Goal: Answer question/provide support: Share knowledge or assist other users

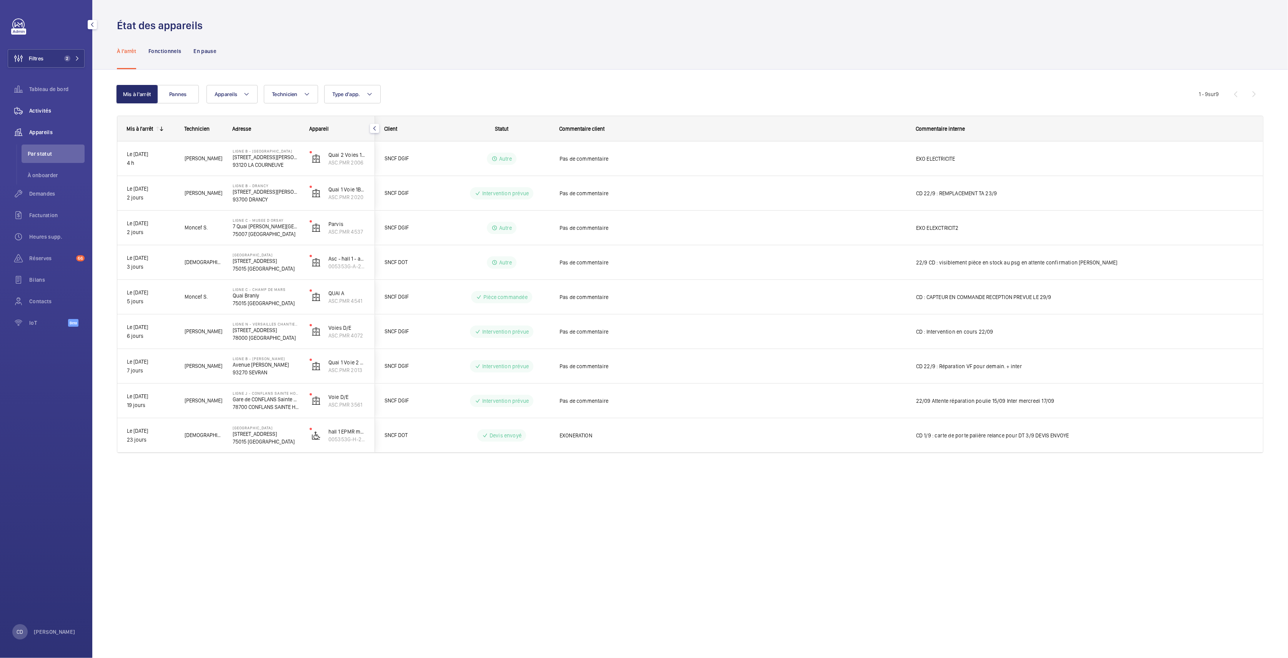
click at [44, 115] on div "Activités" at bounding box center [46, 111] width 77 height 18
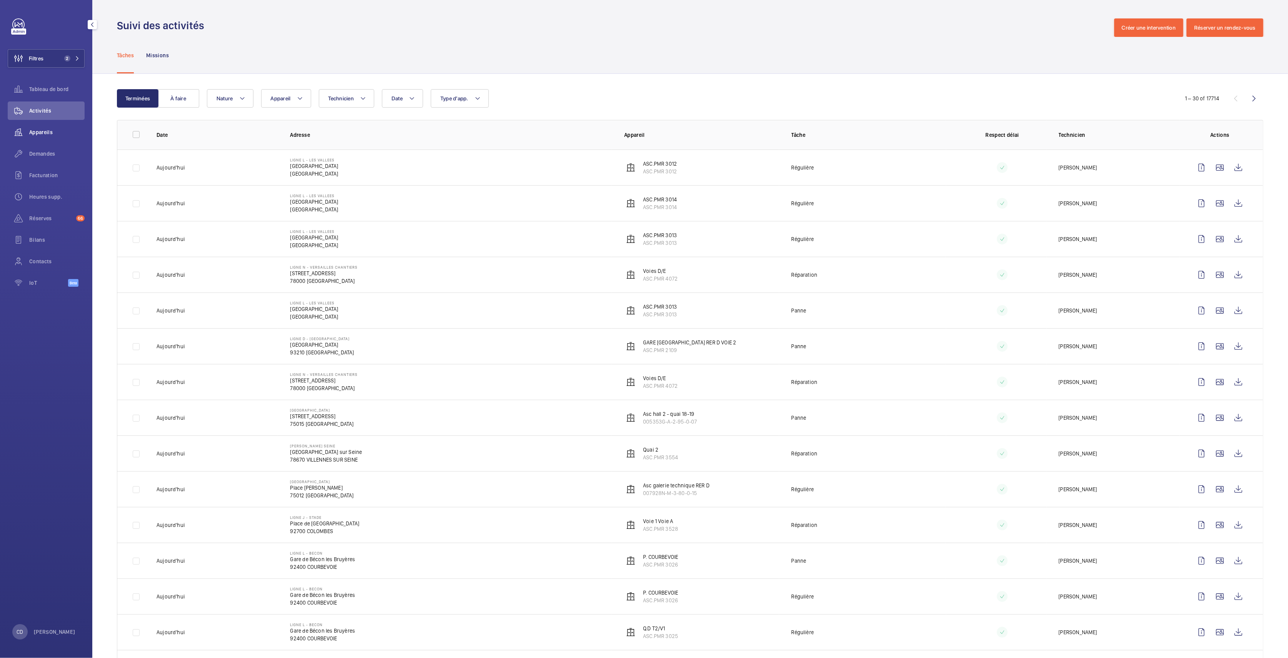
click at [44, 134] on span "Appareils" at bounding box center [56, 132] width 55 height 8
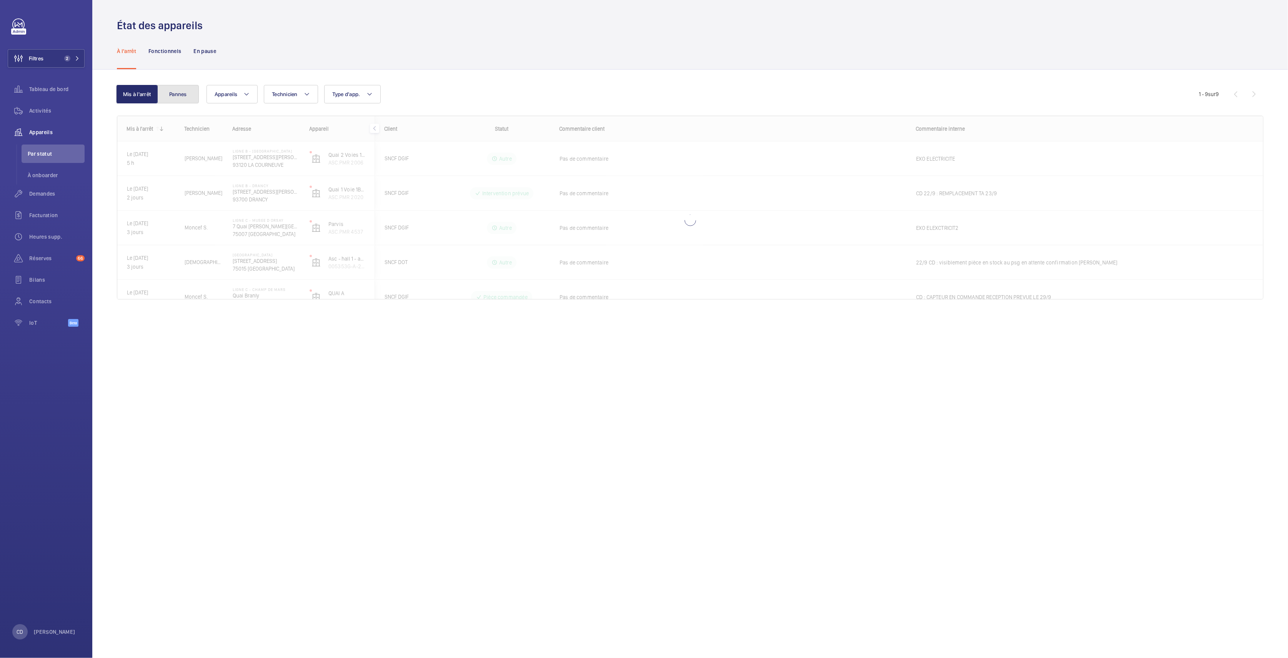
click at [175, 93] on button "Pannes" at bounding box center [178, 94] width 42 height 18
click at [74, 55] on span "2" at bounding box center [70, 58] width 18 height 6
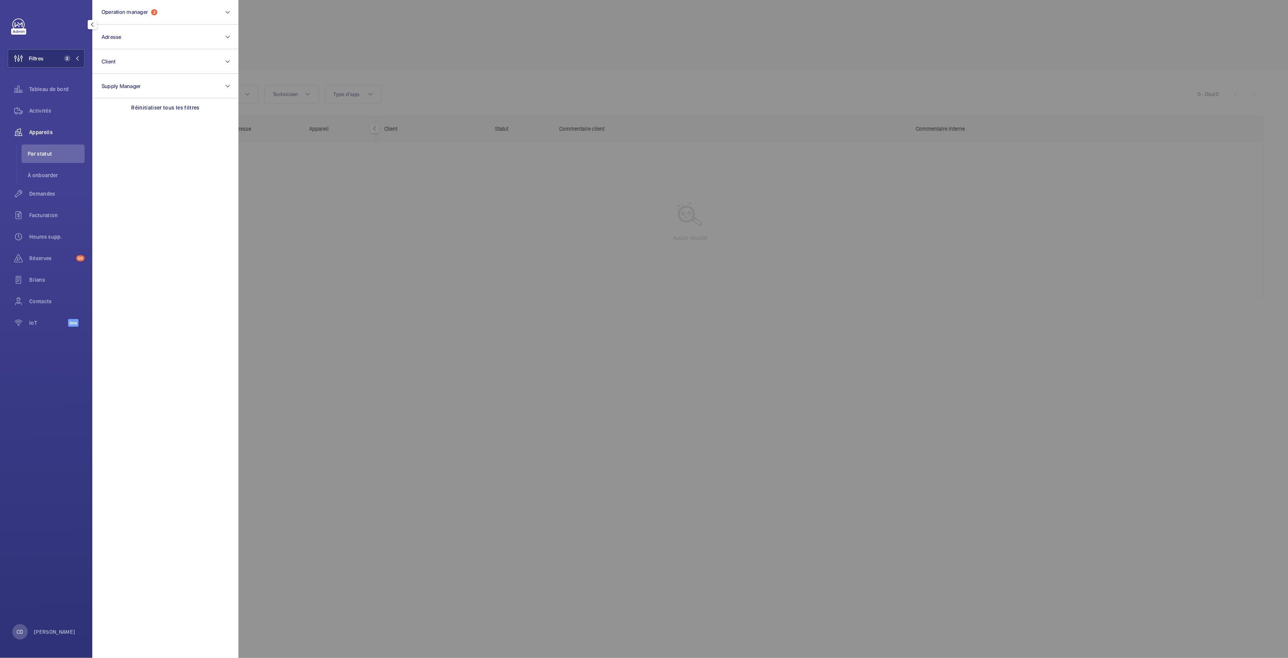
click at [382, 250] on div at bounding box center [882, 329] width 1288 height 658
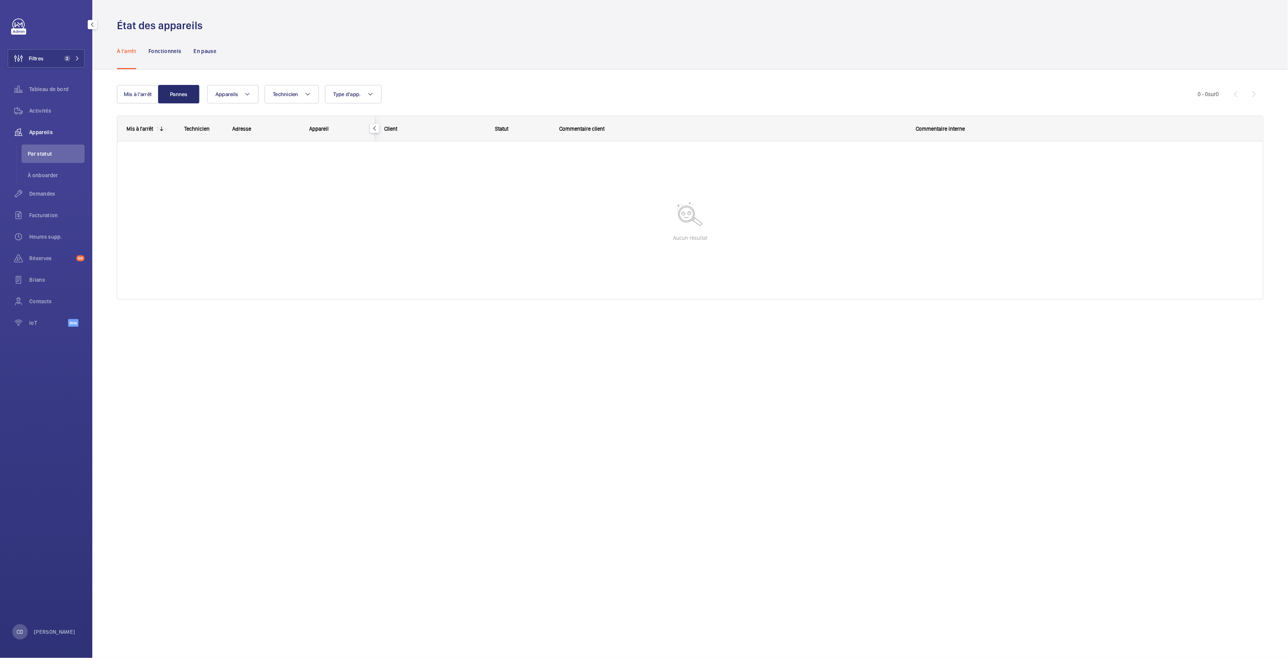
click at [385, 230] on div at bounding box center [689, 220] width 1145 height 158
click at [57, 111] on span "Activités" at bounding box center [56, 111] width 55 height 8
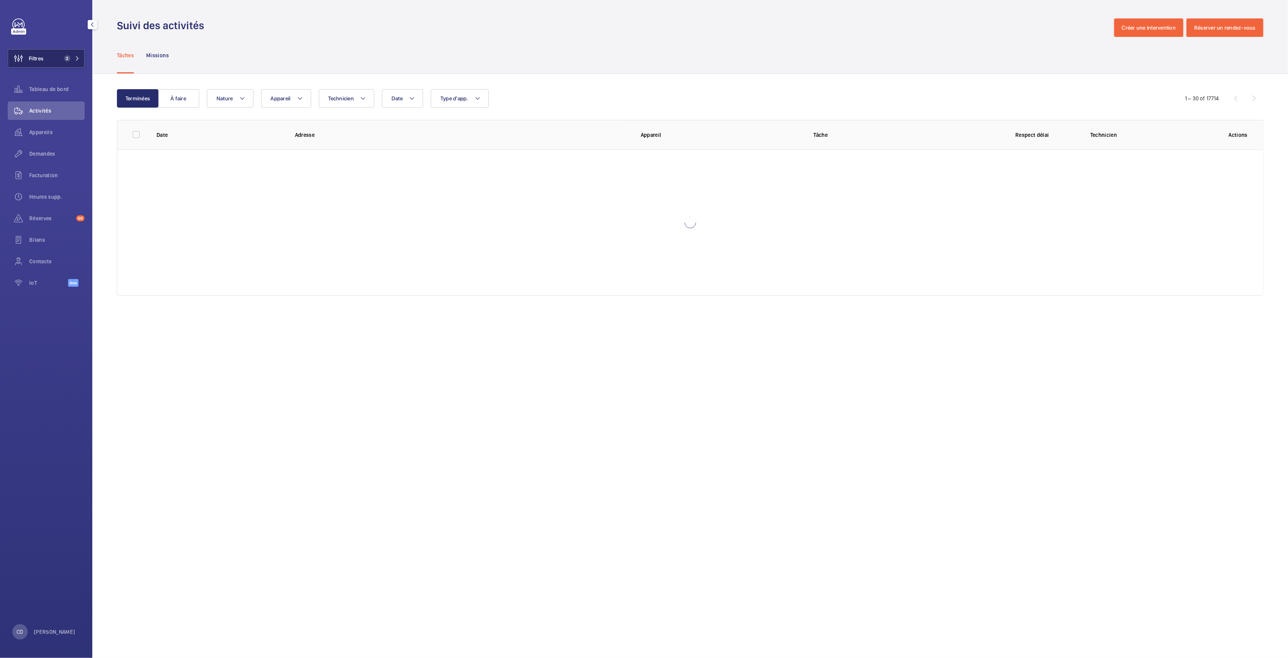
click at [65, 57] on span "2" at bounding box center [67, 58] width 6 height 6
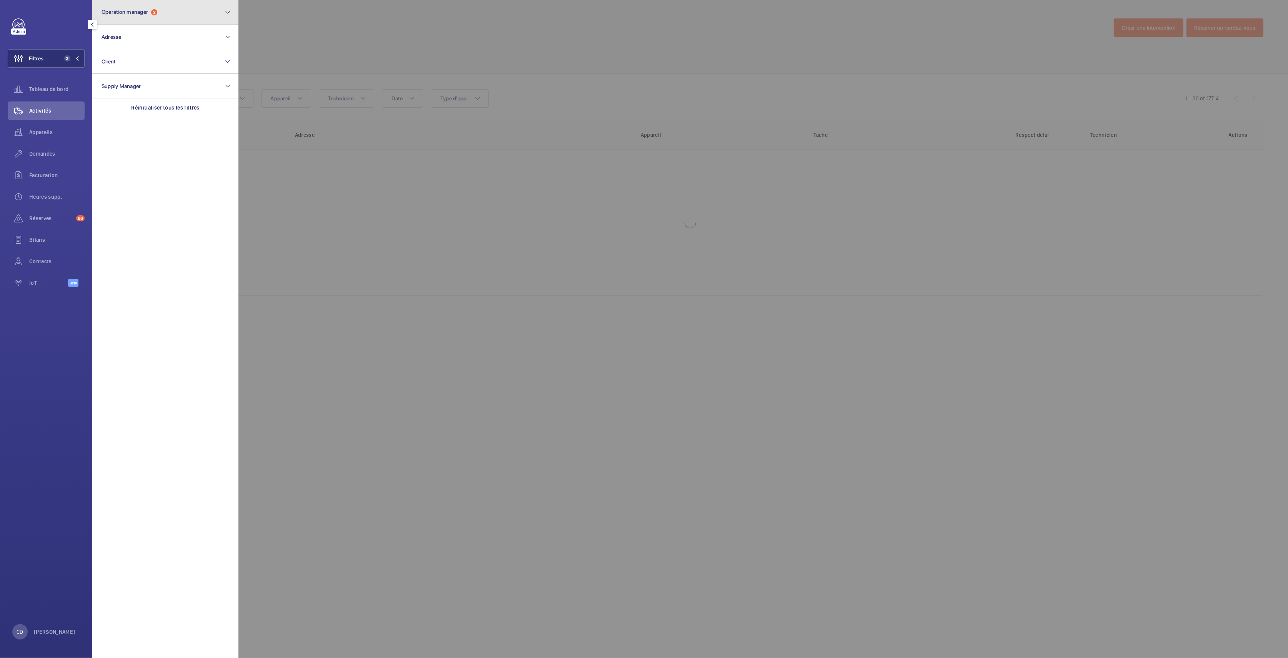
click at [121, 12] on span "Operation manager" at bounding box center [125, 12] width 47 height 6
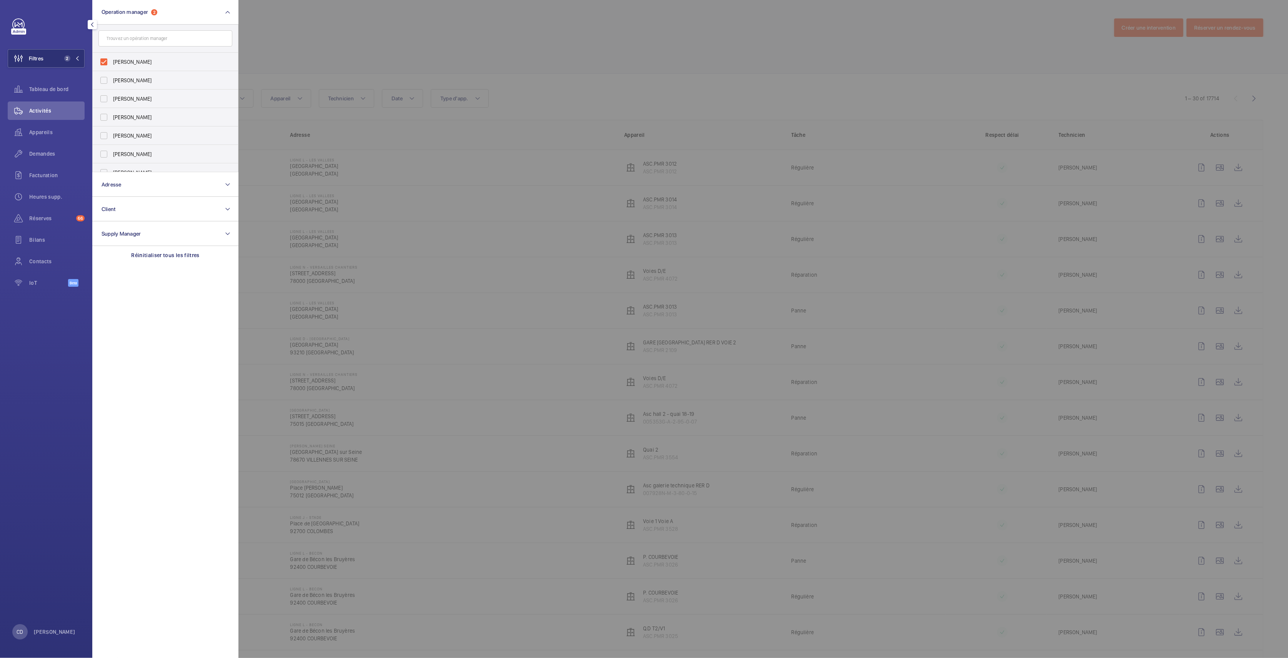
click at [469, 277] on div at bounding box center [882, 329] width 1288 height 658
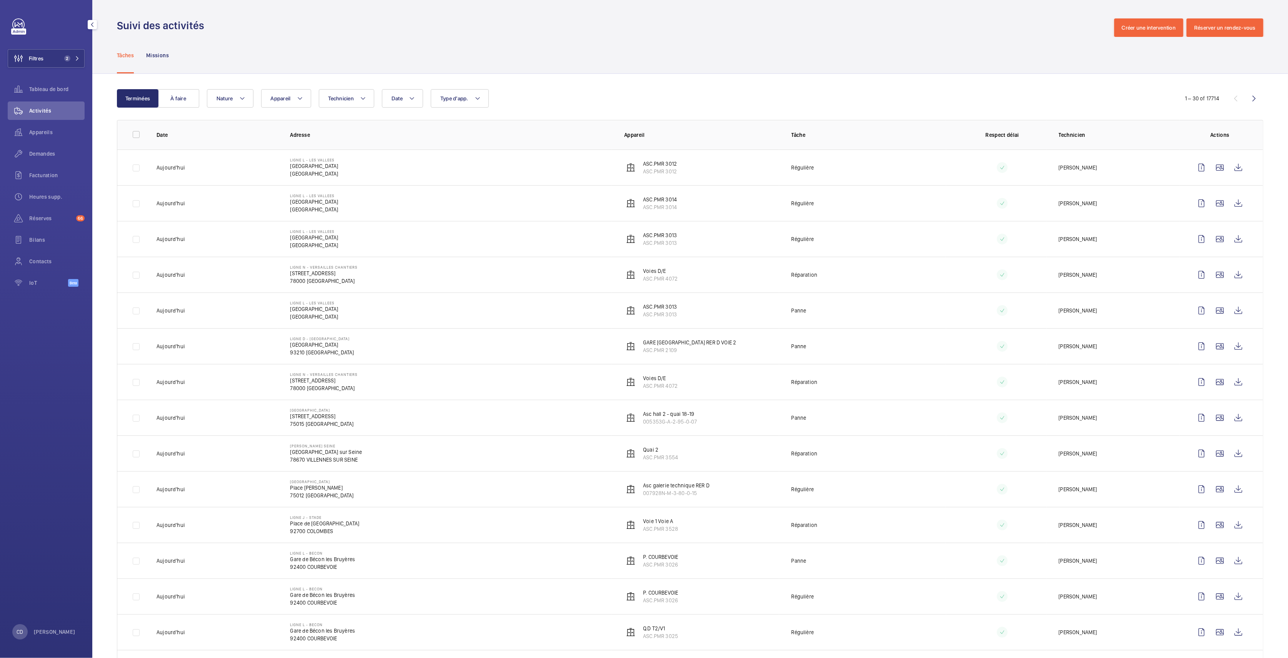
click at [37, 120] on div "Activités" at bounding box center [46, 113] width 77 height 22
click at [40, 126] on div "Appareils" at bounding box center [46, 132] width 77 height 18
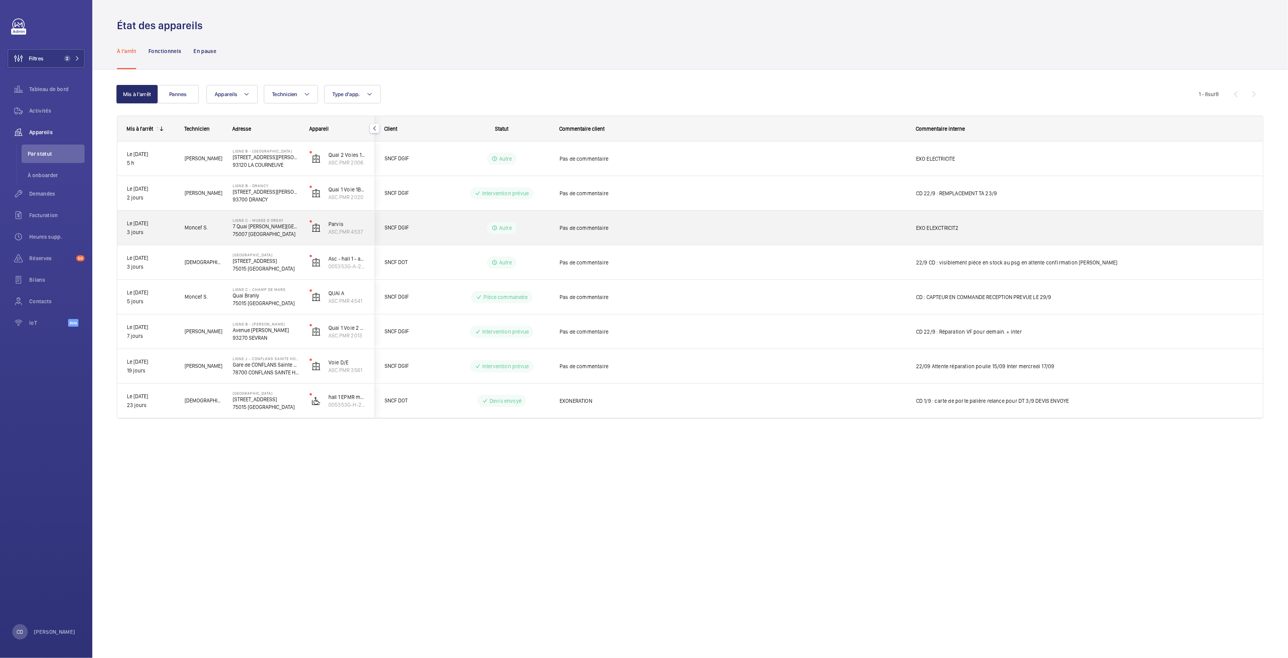
click at [258, 226] on p "7 Quai Anatole France" at bounding box center [266, 227] width 67 height 8
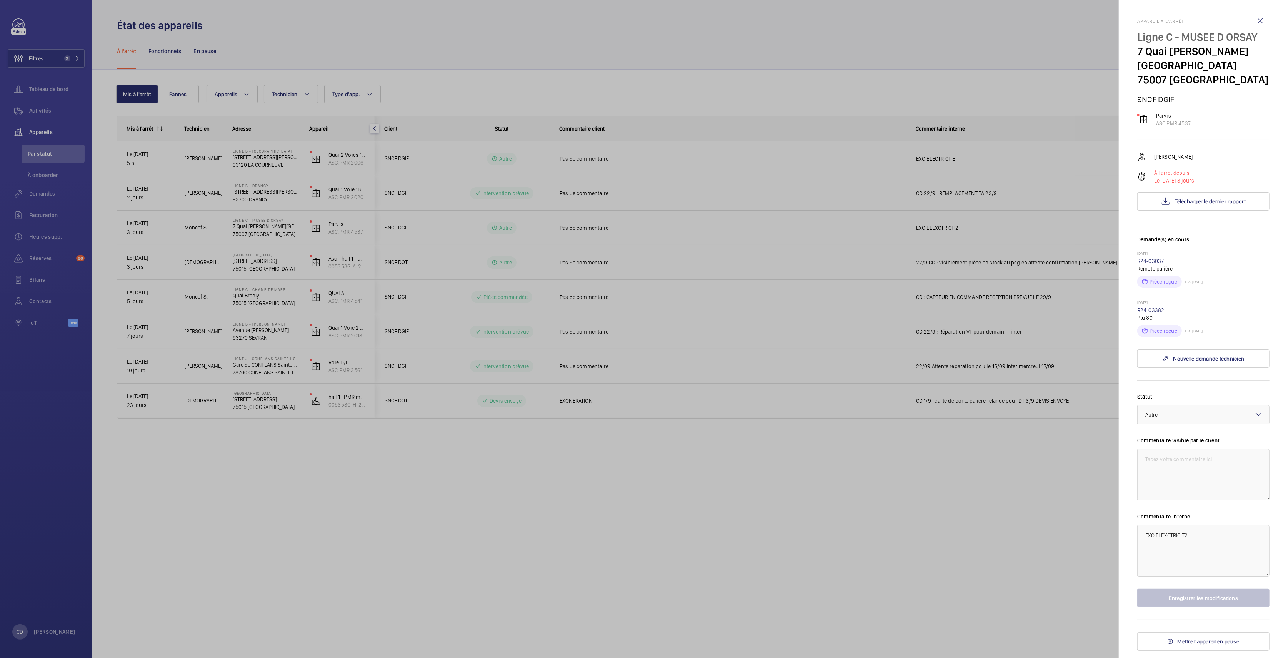
click at [184, 430] on div at bounding box center [644, 329] width 1288 height 658
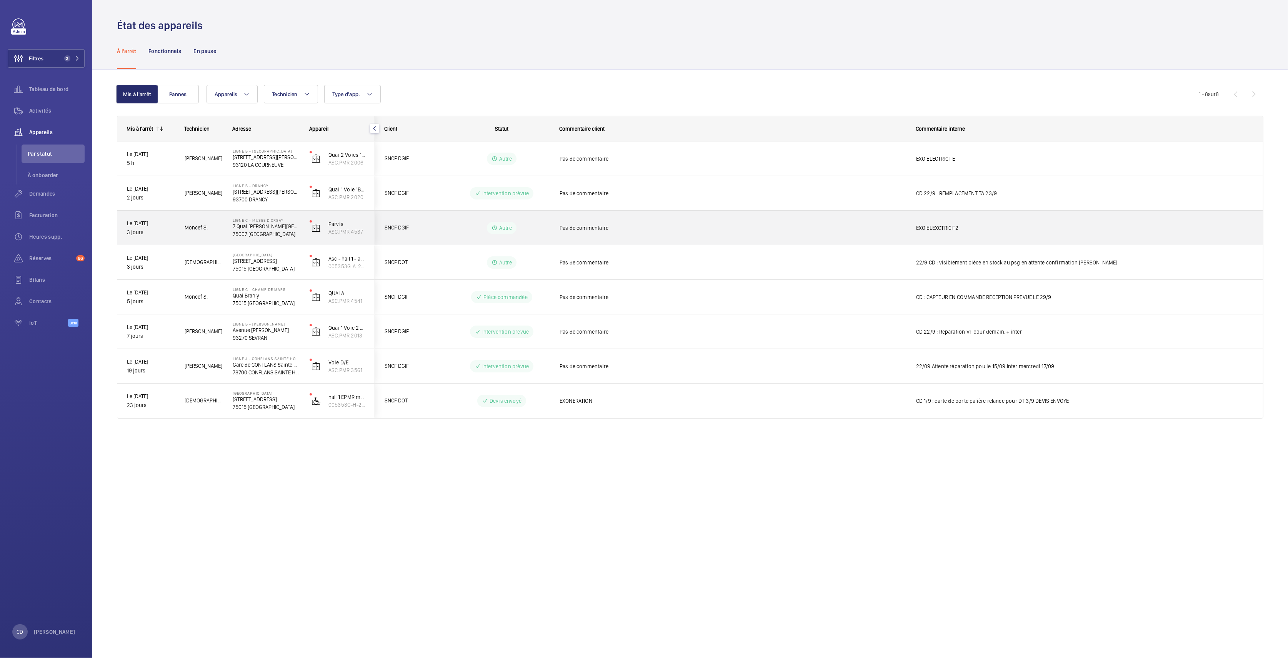
click at [264, 228] on p "7 Quai Anatole France" at bounding box center [266, 227] width 67 height 8
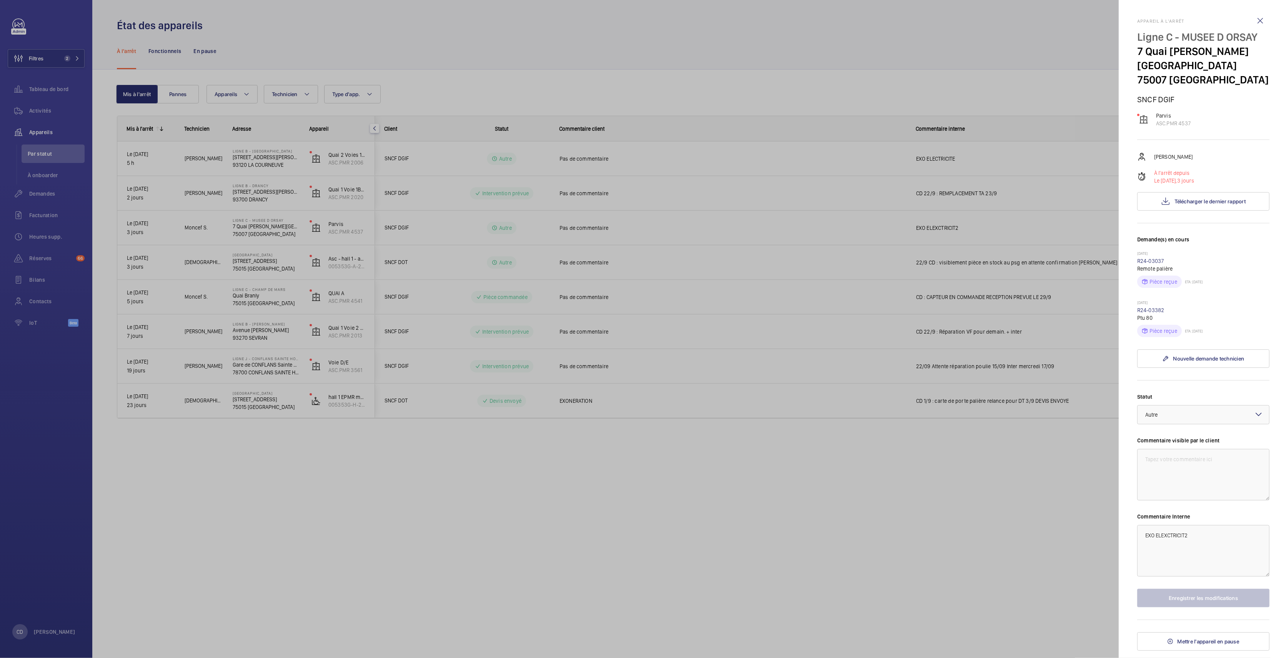
click at [293, 369] on div at bounding box center [644, 329] width 1288 height 658
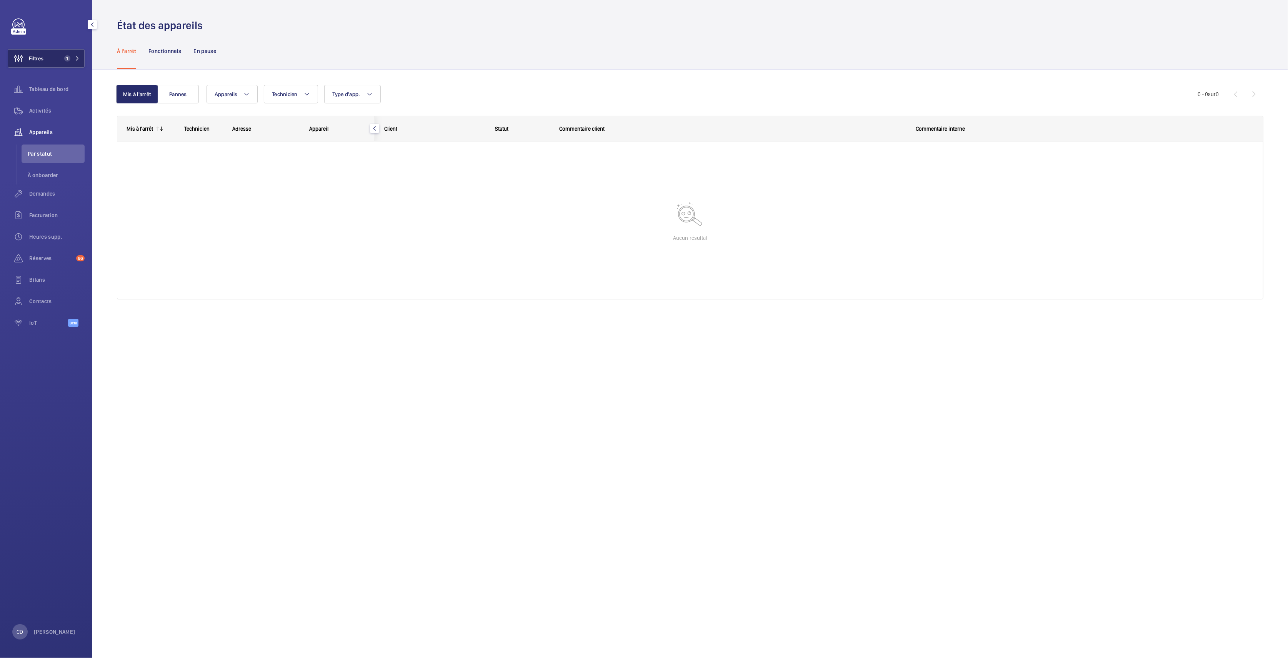
click at [63, 55] on button "Filtres 1" at bounding box center [46, 58] width 77 height 18
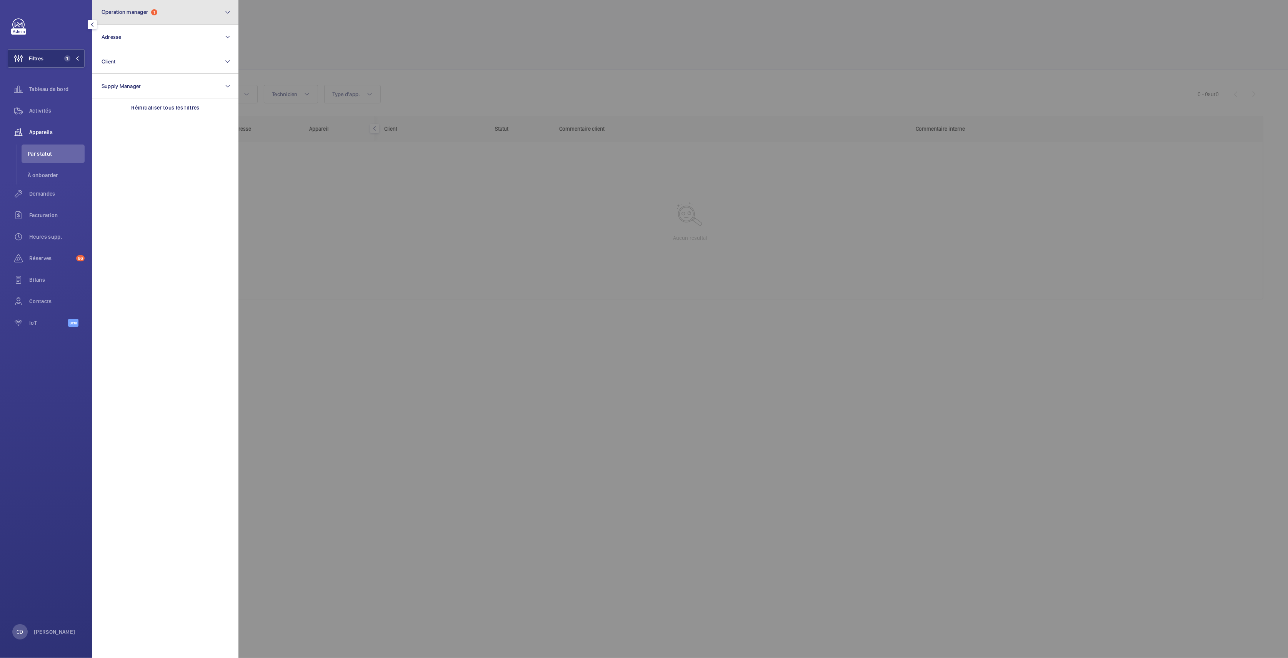
click at [141, 12] on span "Operation manager" at bounding box center [125, 12] width 47 height 6
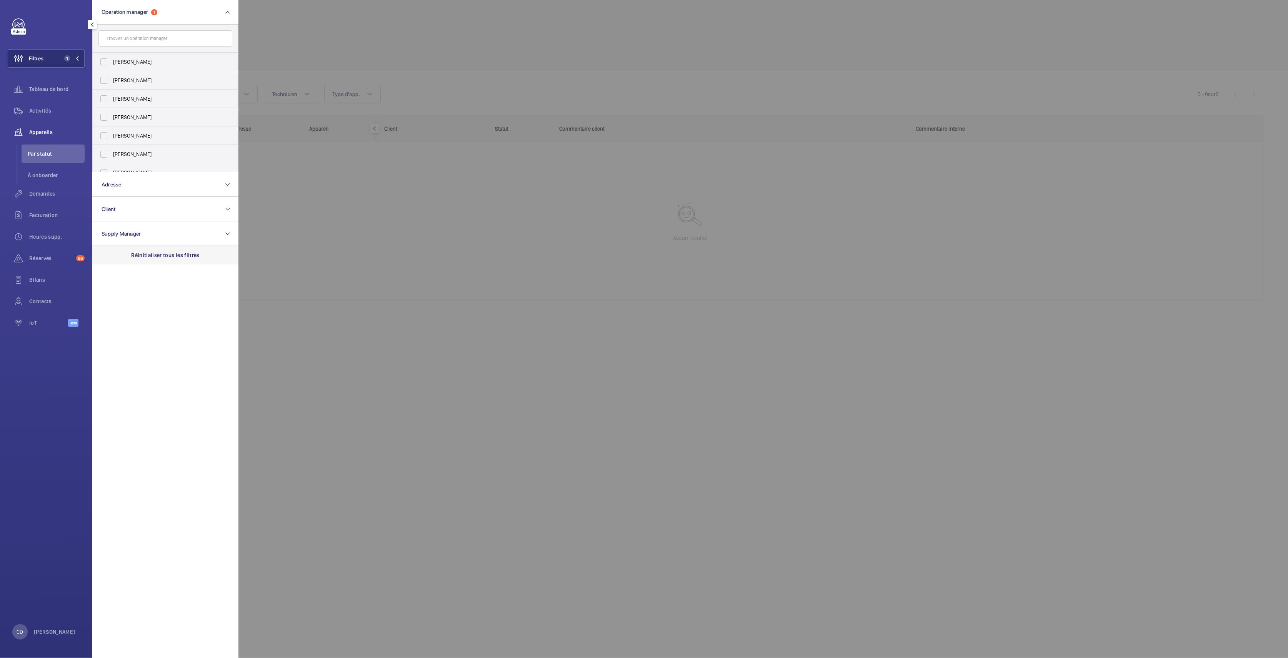
click at [160, 257] on p "Réinitialiser tous les filtres" at bounding box center [165, 255] width 68 height 8
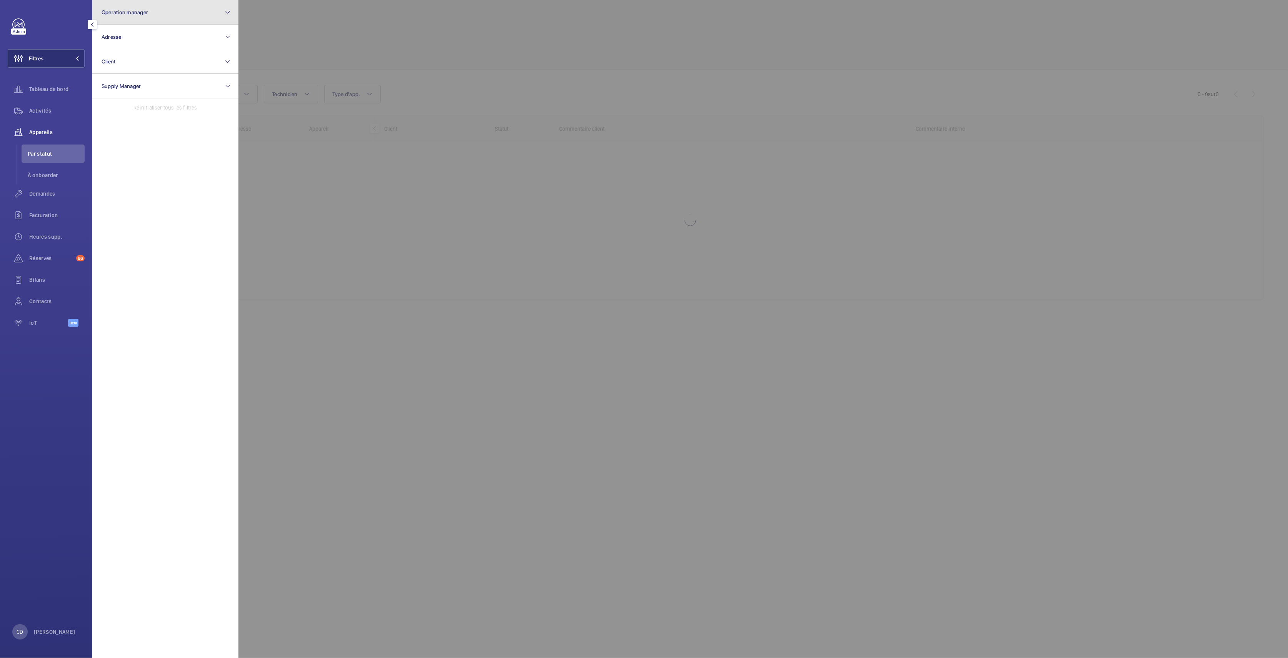
click at [149, 12] on button "Operation manager" at bounding box center [165, 12] width 146 height 25
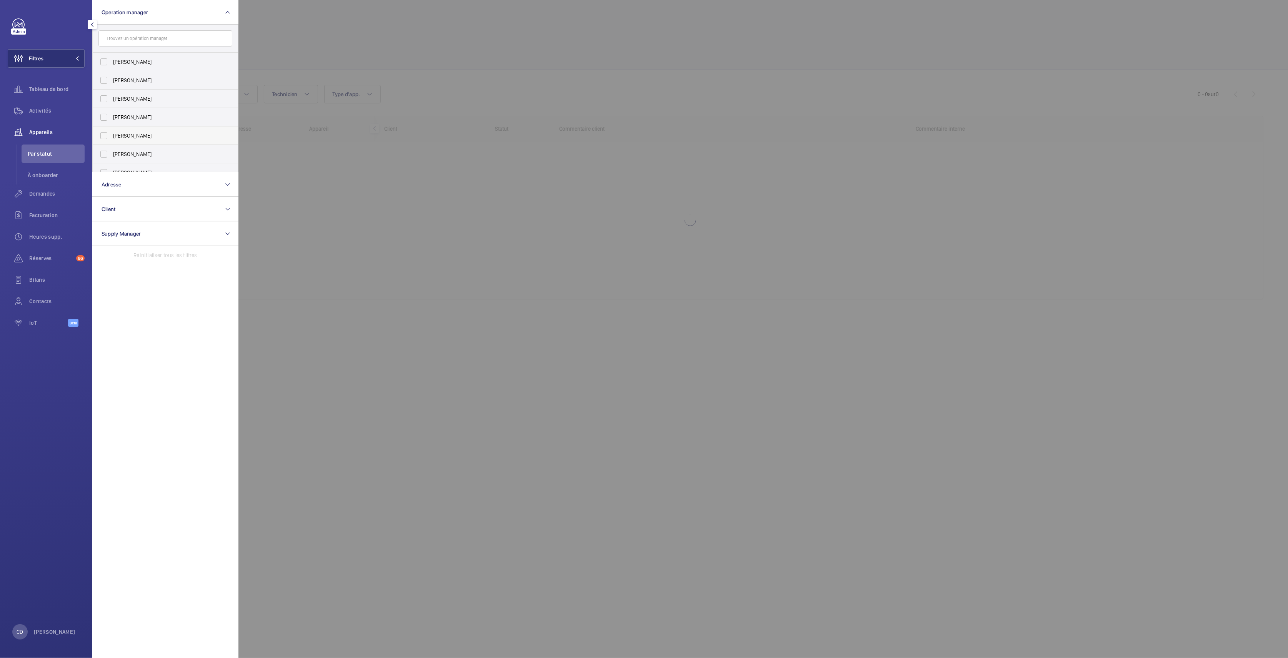
click at [120, 137] on span "[PERSON_NAME]" at bounding box center [166, 136] width 106 height 8
click at [112, 137] on input "[PERSON_NAME]" at bounding box center [103, 135] width 15 height 15
checkbox input "true"
click at [431, 269] on div at bounding box center [882, 329] width 1288 height 658
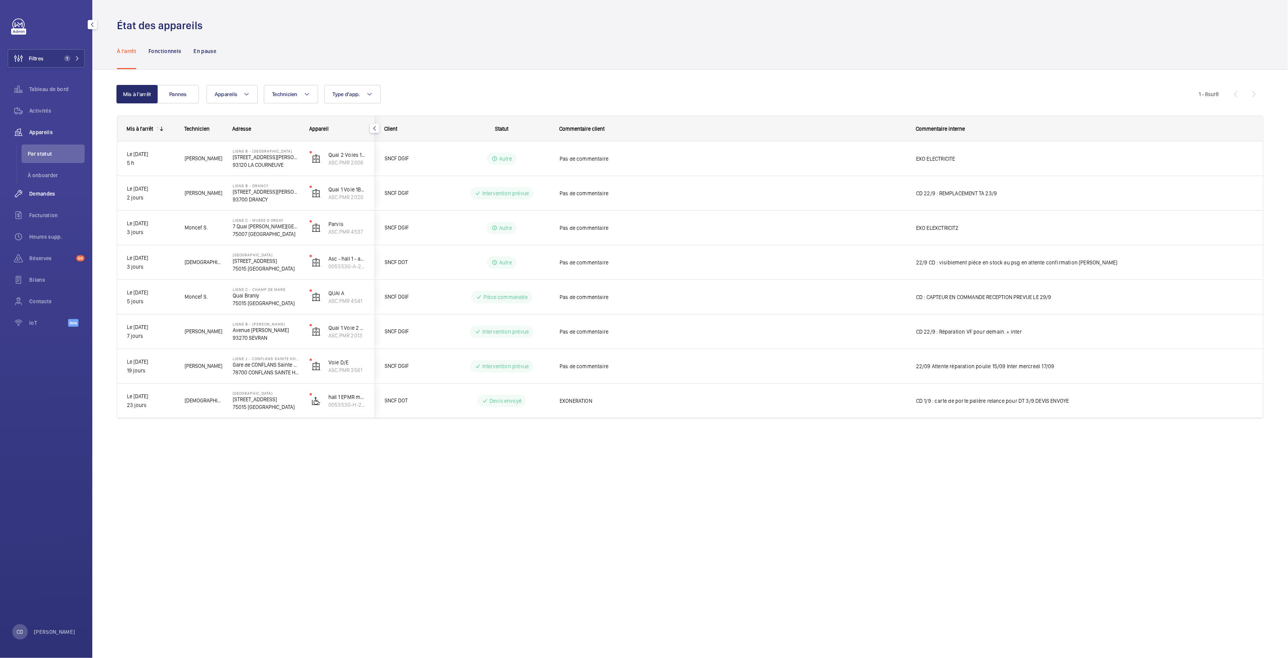
click at [35, 198] on div "Demandes" at bounding box center [46, 194] width 77 height 18
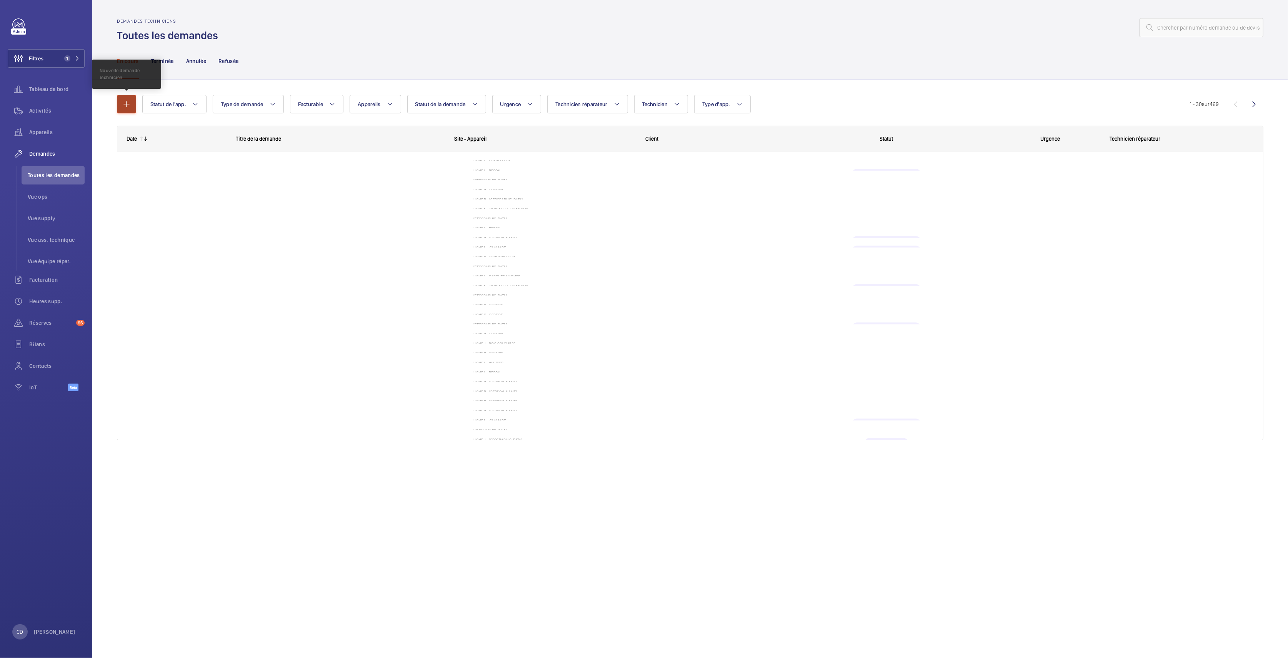
click at [127, 107] on mat-icon "button" at bounding box center [126, 104] width 9 height 9
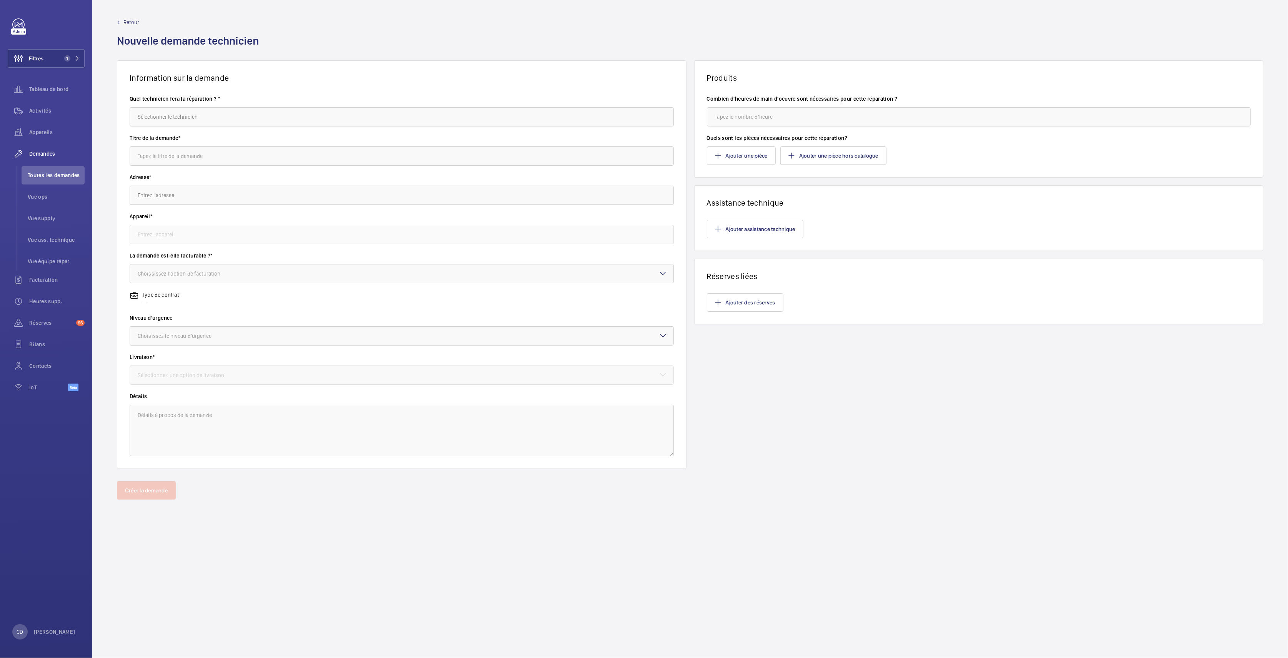
click at [212, 132] on div "Quel technicien fera la réparation ? *" at bounding box center [402, 114] width 544 height 39
click at [218, 120] on input "text" at bounding box center [402, 116] width 544 height 19
click at [190, 181] on mat-option "Amine Ourchid" at bounding box center [401, 177] width 543 height 19
type input "Amine Ourchid"
click at [199, 149] on input "text" at bounding box center [402, 155] width 544 height 19
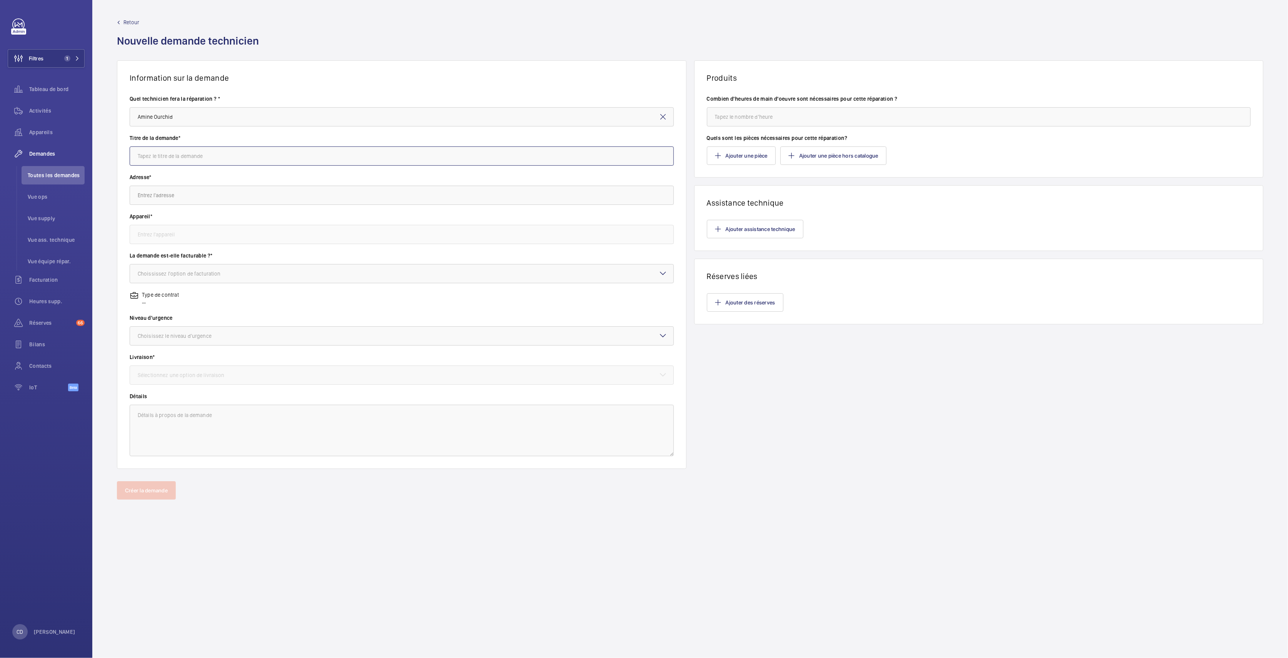
click at [202, 153] on input "text" at bounding box center [402, 155] width 544 height 19
type input "ACCOMPAGNEMENT TRAVAUX"
click at [196, 191] on input "text" at bounding box center [402, 195] width 544 height 19
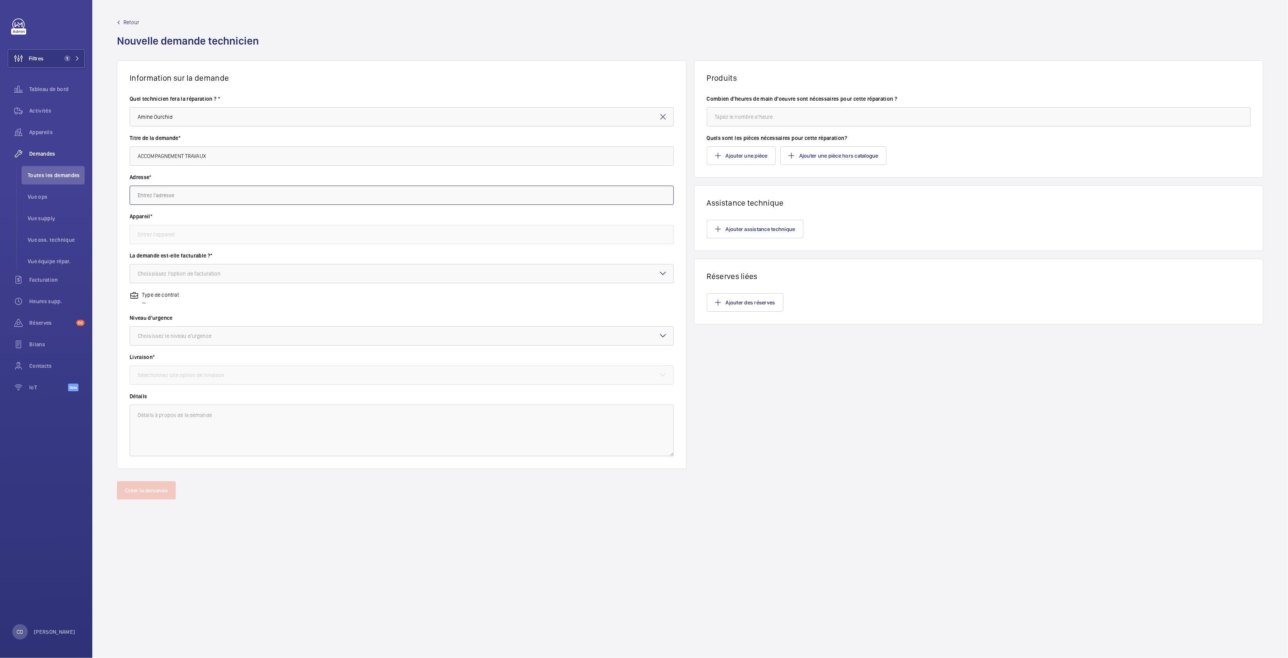
click at [196, 191] on input "text" at bounding box center [402, 195] width 544 height 19
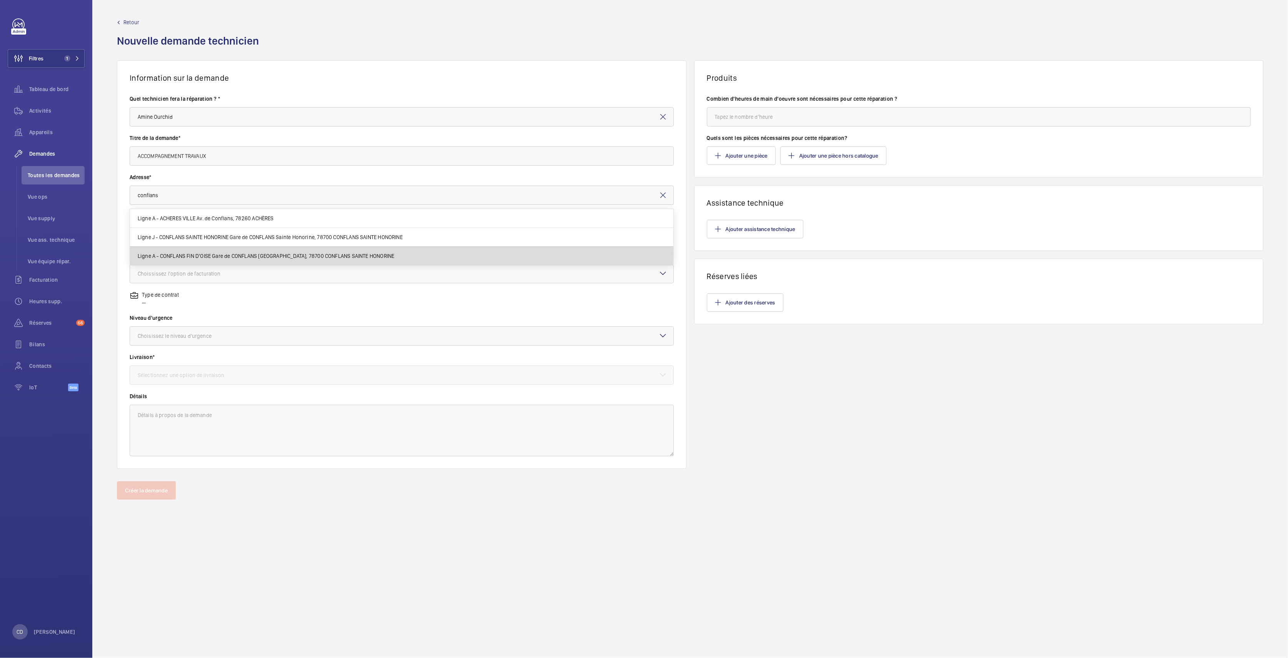
click at [212, 253] on span "Ligne A - CONFLANS FIN D'OISE Gare de CONFLANS Fin d'Oise, 78700 CONFLANS SAINT…" at bounding box center [266, 256] width 256 height 8
type input "Ligne A - CONFLANS FIN D'OISE Gare de CONFLANS Fin d'Oise, 78700 CONFLANS SAINT…"
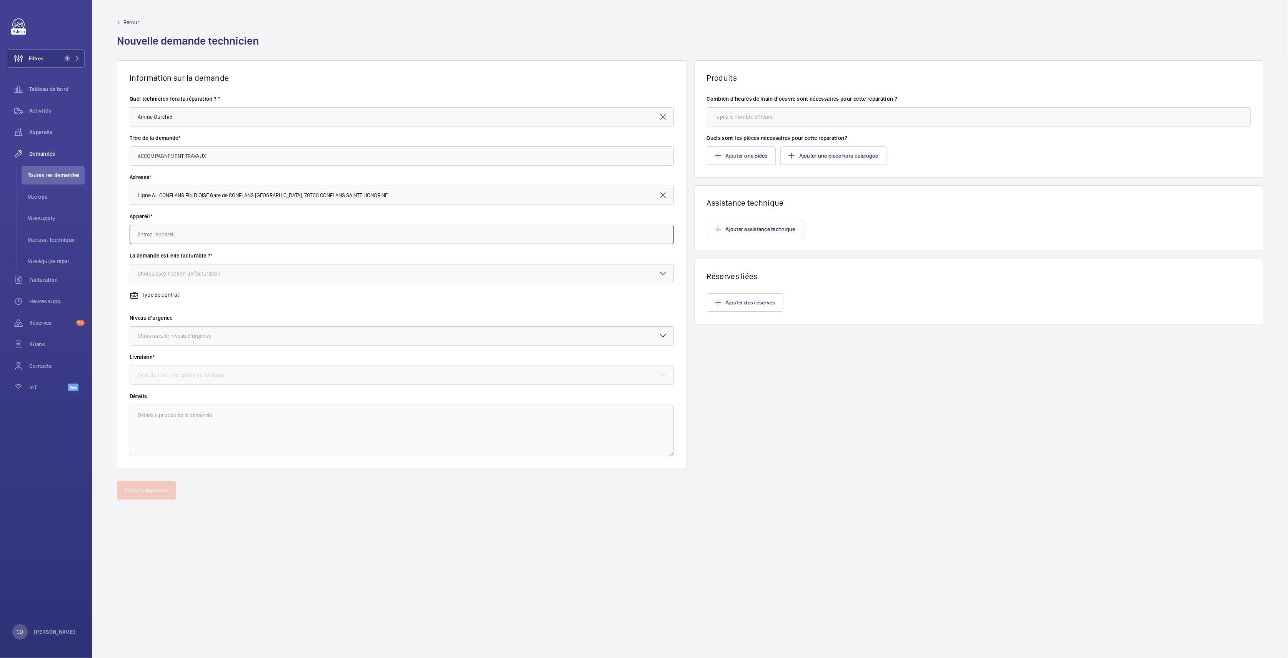
click at [181, 230] on input "text" at bounding box center [402, 234] width 544 height 19
click at [188, 297] on mat-option "ASC.PMR 3071 - L.A" at bounding box center [401, 295] width 543 height 19
type input "ASC.PMR 3071 - L.A"
click at [206, 335] on div "Choisissez le niveau d'urgence" at bounding box center [184, 336] width 93 height 8
click at [196, 375] on span "Cette semaine" at bounding box center [402, 379] width 528 height 8
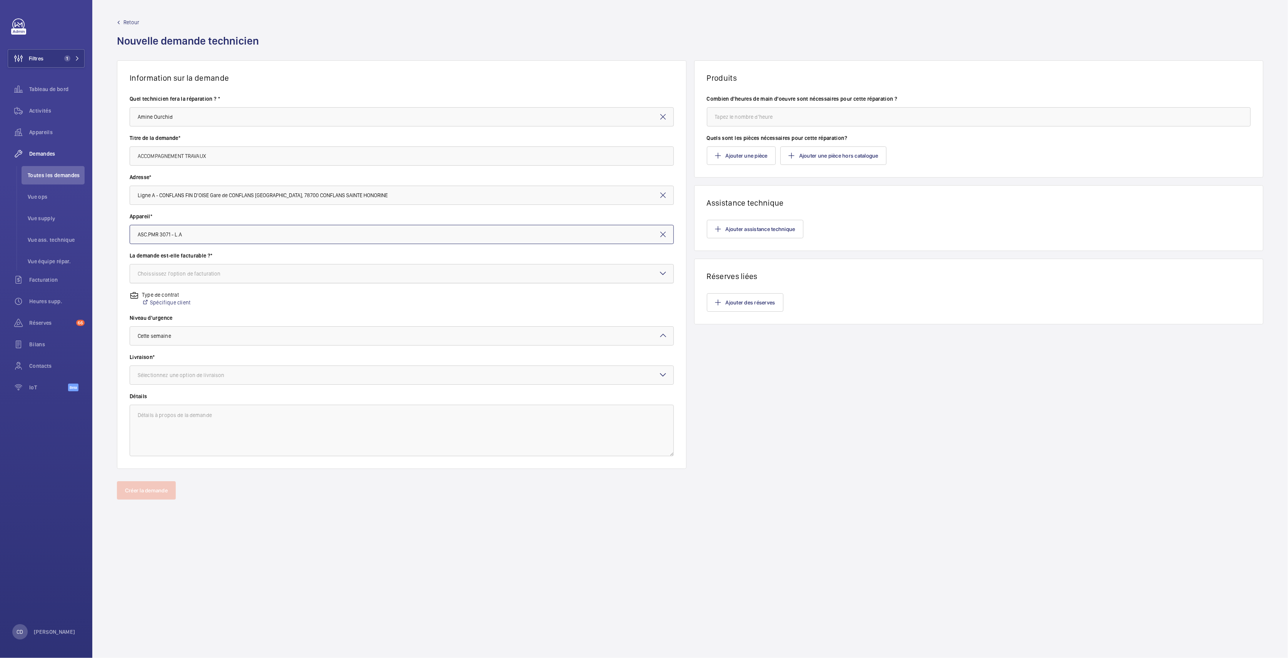
click at [195, 266] on div at bounding box center [401, 274] width 543 height 18
click at [189, 295] on span "Facturable" at bounding box center [402, 297] width 528 height 8
click at [265, 373] on div at bounding box center [401, 375] width 543 height 18
click at [187, 433] on span "WM Entrepôt (Stains)" at bounding box center [402, 437] width 528 height 8
click at [745, 124] on input "number" at bounding box center [979, 116] width 544 height 19
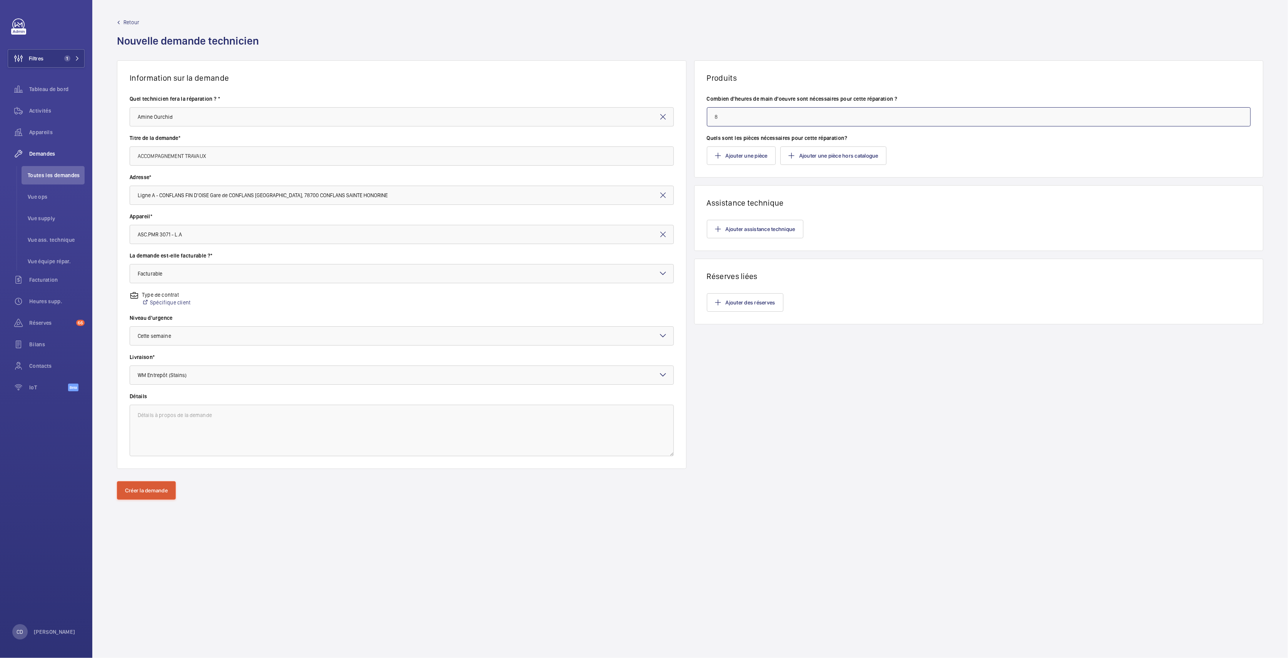
type input "8"
click at [145, 494] on button "Créer la demande" at bounding box center [146, 490] width 59 height 18
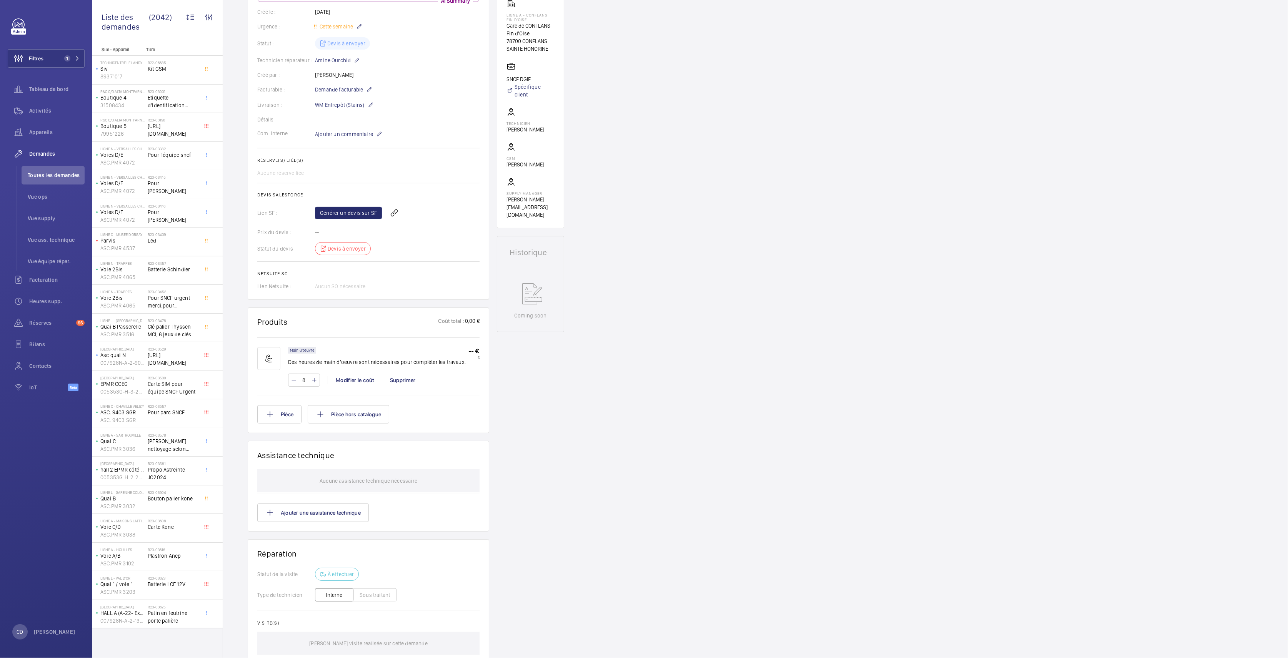
scroll to position [154, 0]
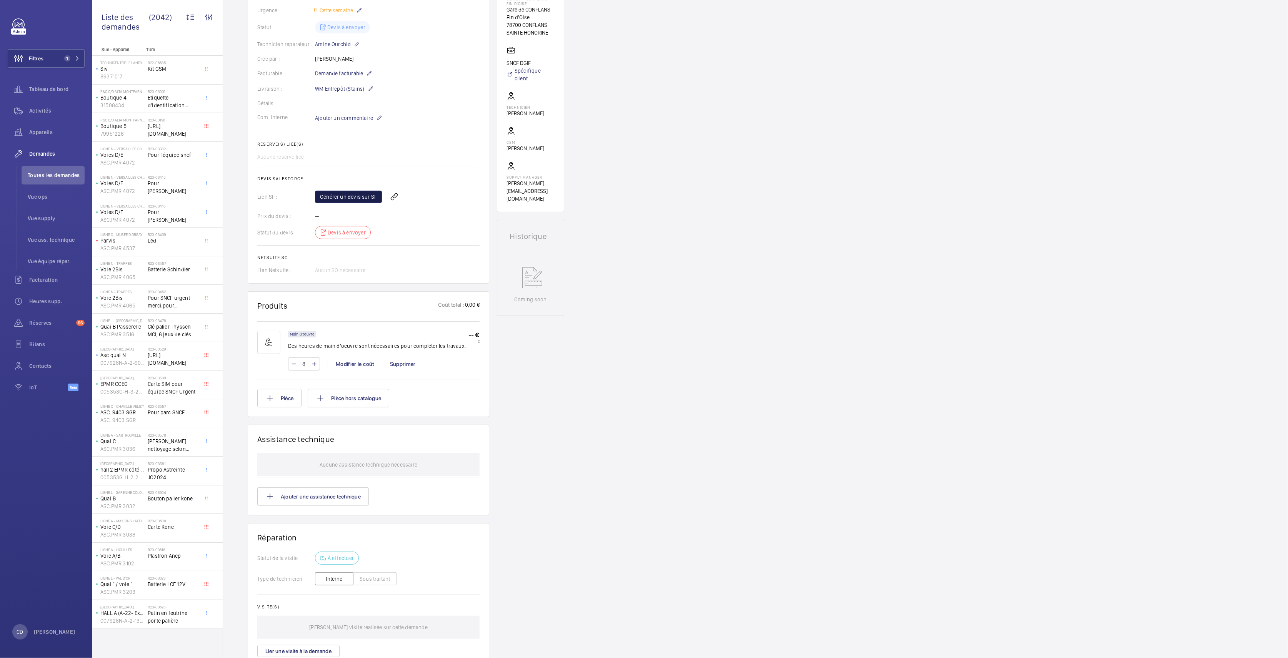
click at [357, 203] on link "Générer un devis sur SF" at bounding box center [348, 197] width 67 height 12
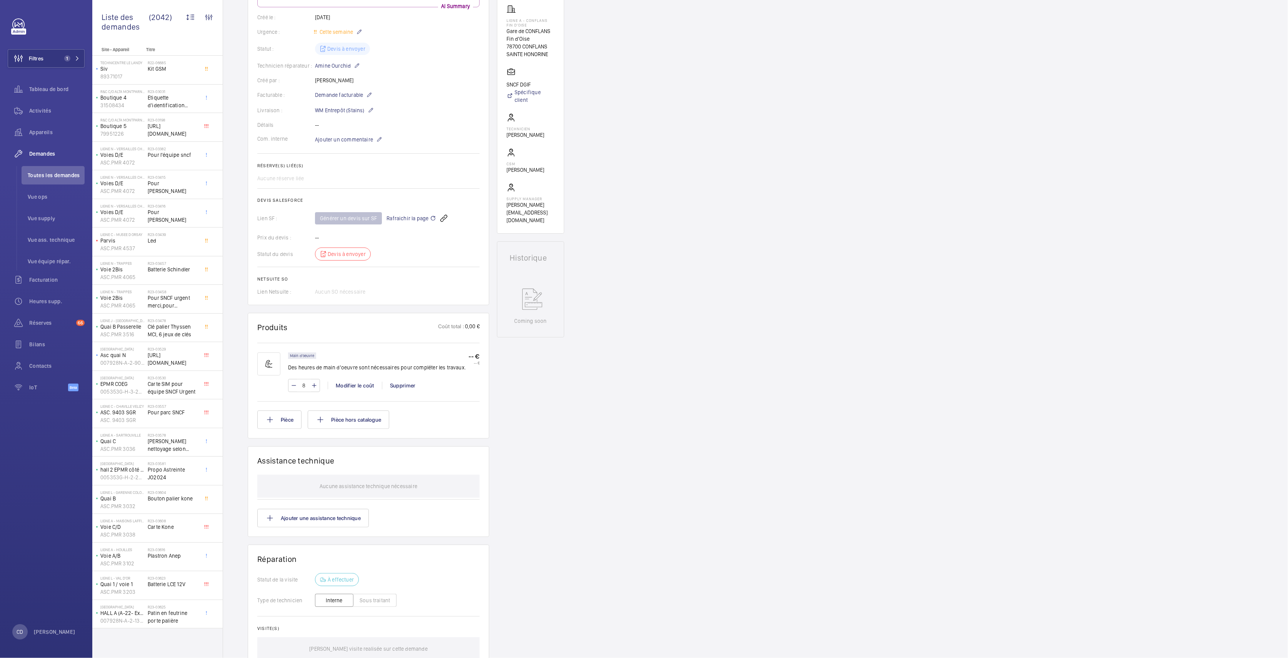
scroll to position [0, 0]
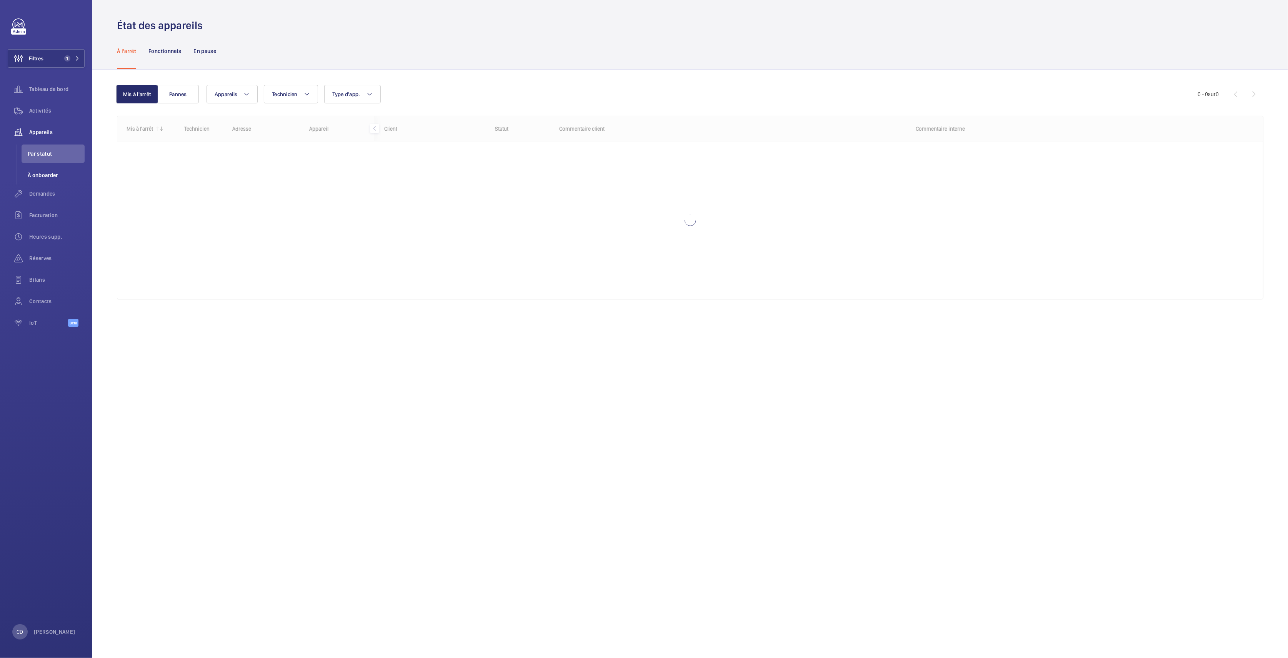
click at [250, 239] on div at bounding box center [689, 207] width 1145 height 183
click at [43, 193] on span "Demandes" at bounding box center [56, 194] width 55 height 8
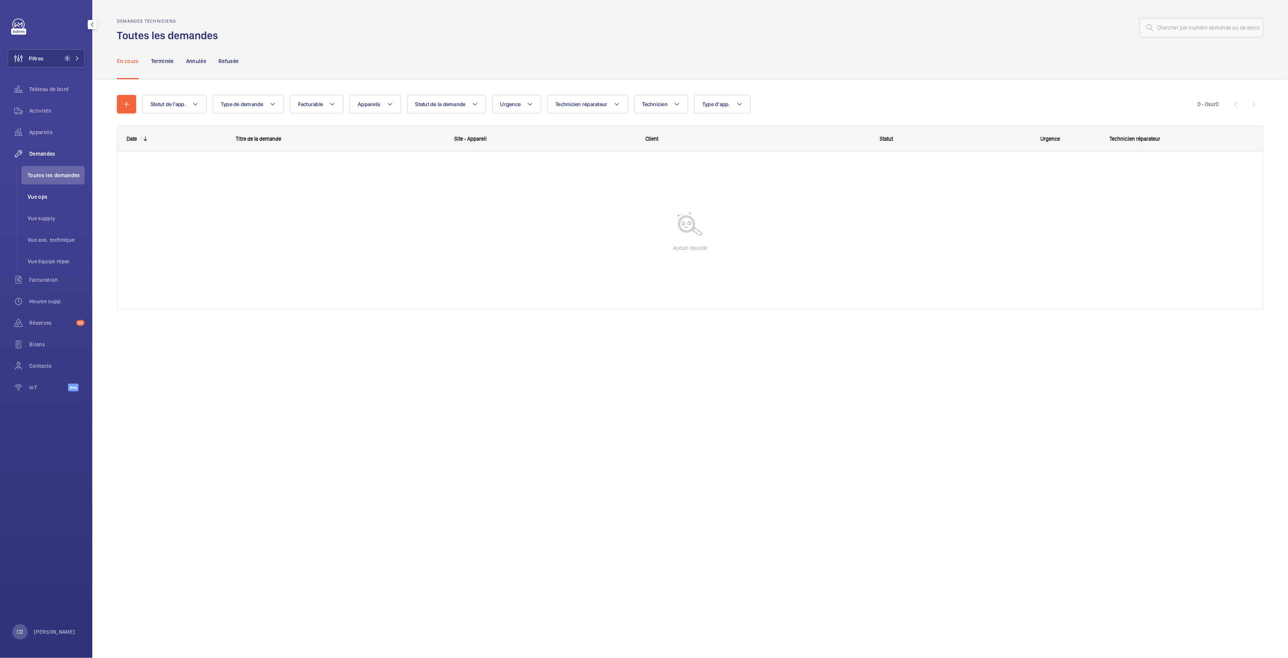
click at [47, 195] on span "Vue ops" at bounding box center [56, 197] width 57 height 8
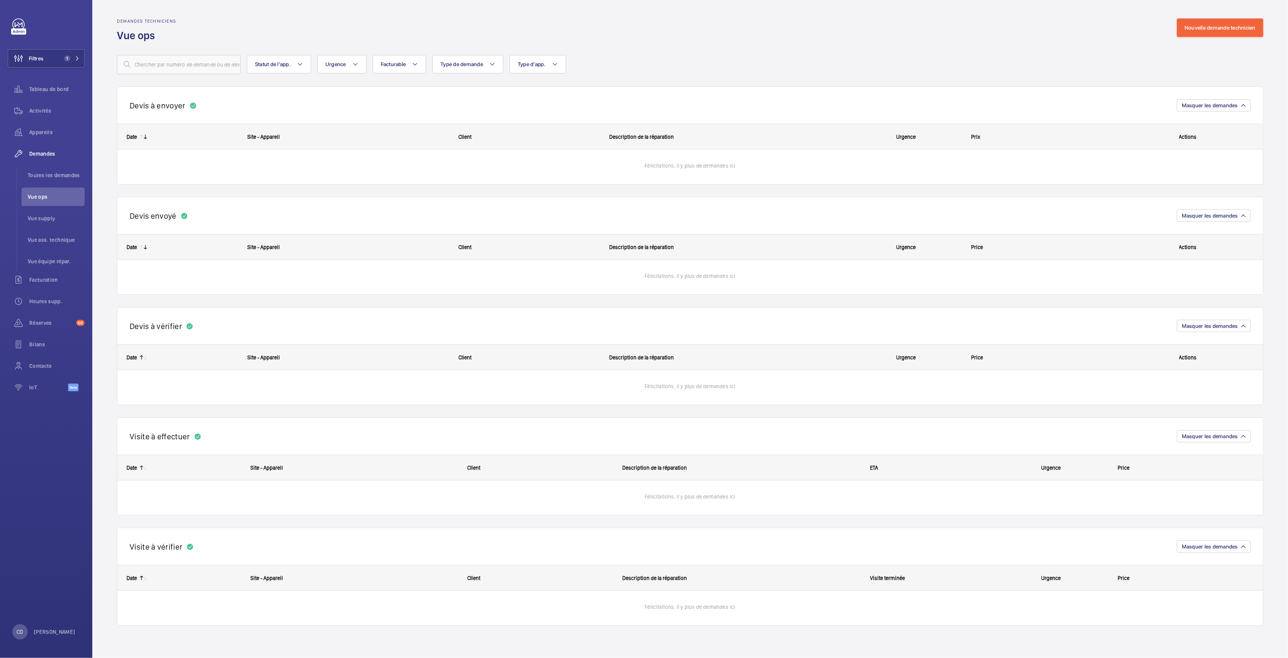
click at [527, 52] on wm-front-routed-filters "Statut de l'app. Urgence Facturable Type de demande Type d'app. Plus de filtres…" at bounding box center [690, 59] width 1146 height 32
click at [52, 171] on li "Toutes les demandes" at bounding box center [53, 175] width 63 height 18
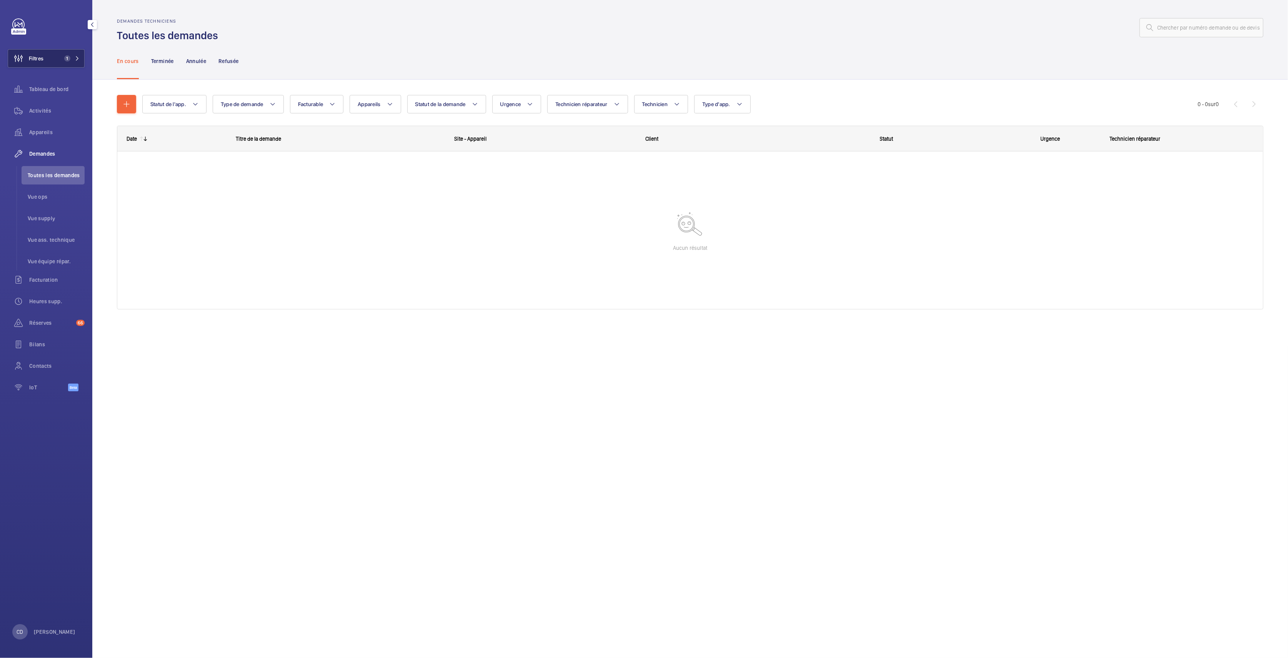
click at [68, 55] on span "1" at bounding box center [67, 58] width 6 height 6
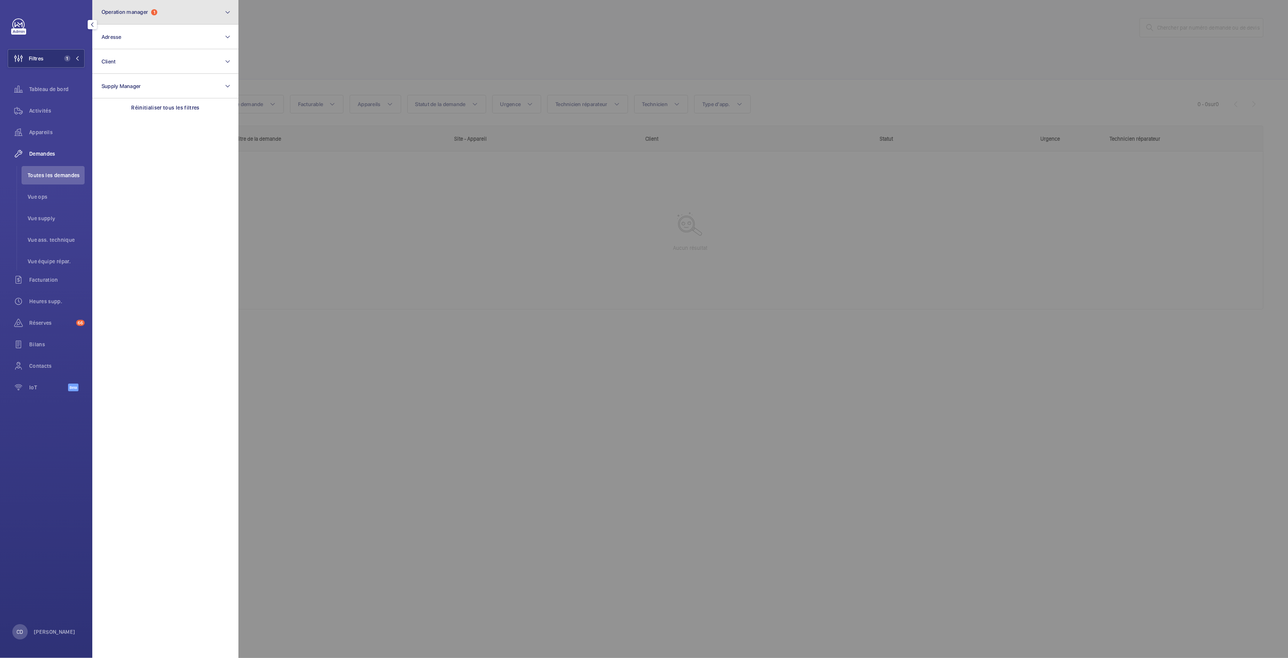
click at [114, 19] on button "Operation manager 1" at bounding box center [165, 12] width 146 height 25
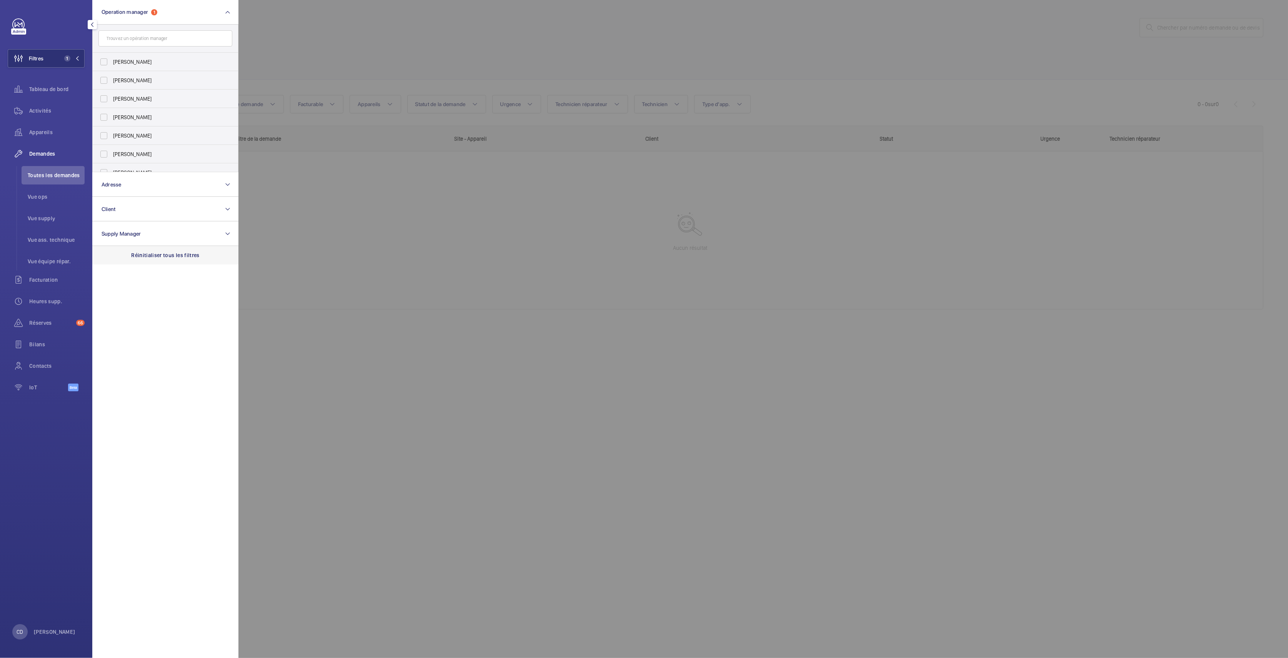
click at [177, 255] on p "Réinitialiser tous les filtres" at bounding box center [165, 255] width 68 height 8
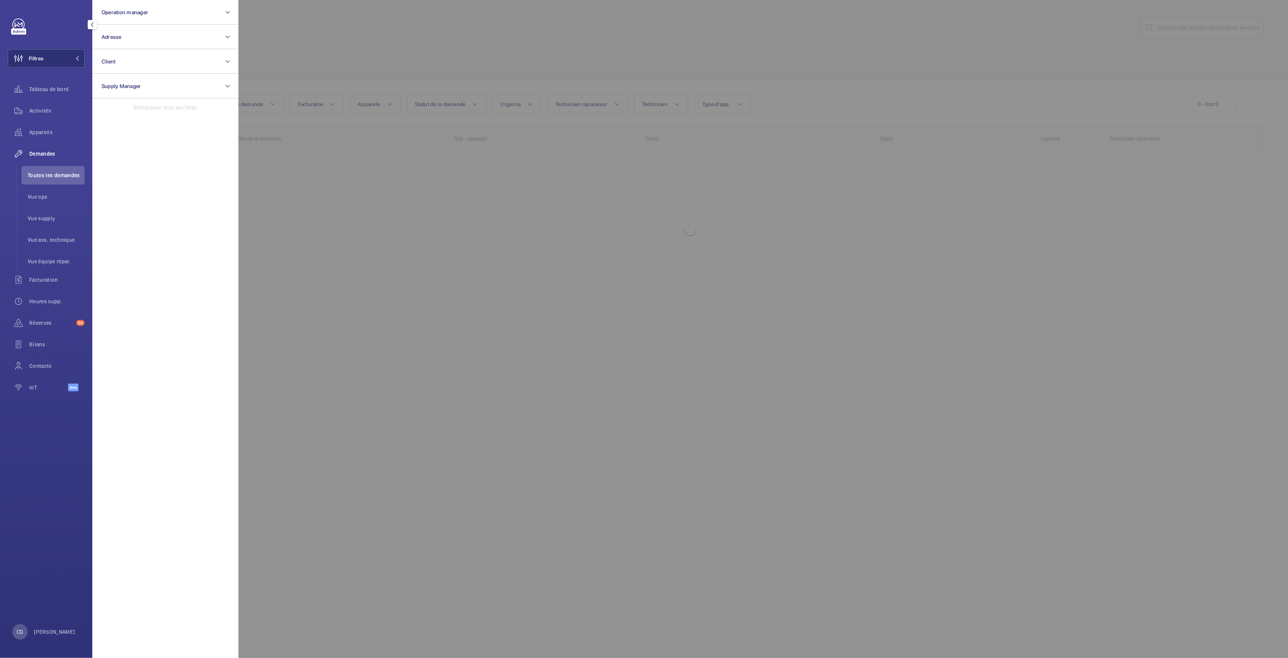
click at [447, 252] on div at bounding box center [882, 329] width 1288 height 658
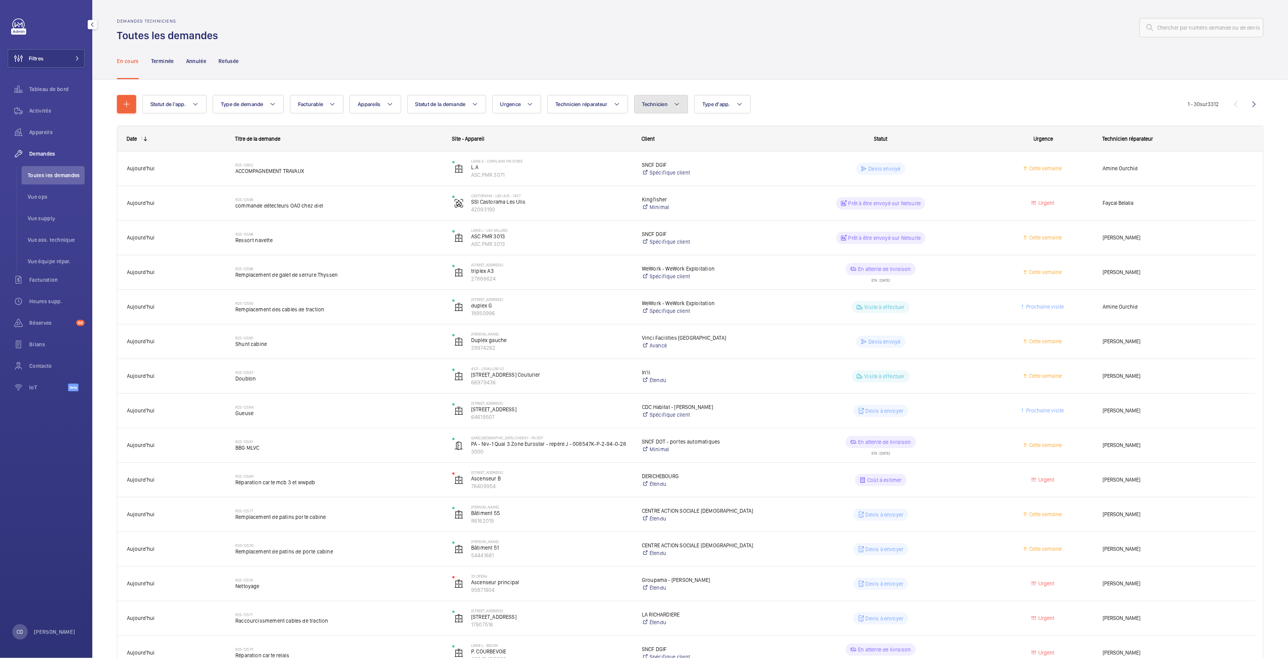
click at [658, 105] on span "Technicien" at bounding box center [655, 104] width 26 height 6
type input "MICHEL"
click at [676, 149] on label "Michel Lavenaire" at bounding box center [701, 155] width 134 height 18
click at [653, 149] on input "Michel Lavenaire" at bounding box center [645, 155] width 15 height 15
checkbox input "true"
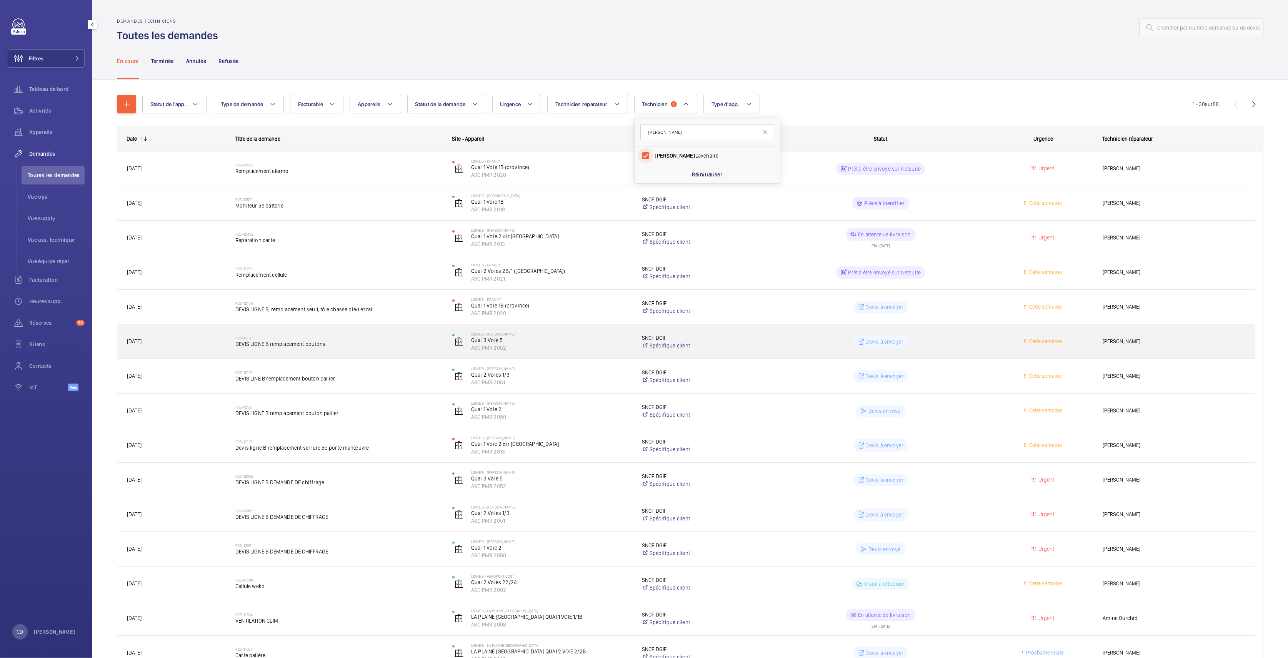
scroll to position [51, 0]
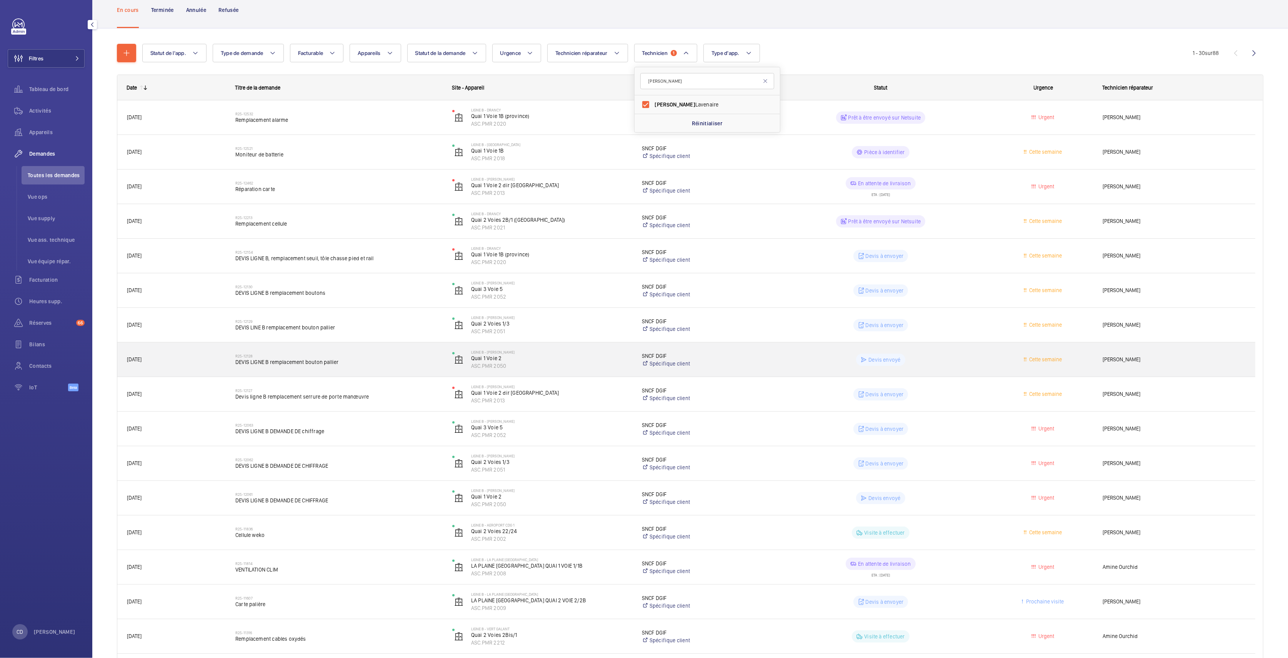
click at [369, 365] on span "DEVIS LIGNE B remplacement bouton pallier" at bounding box center [338, 362] width 207 height 8
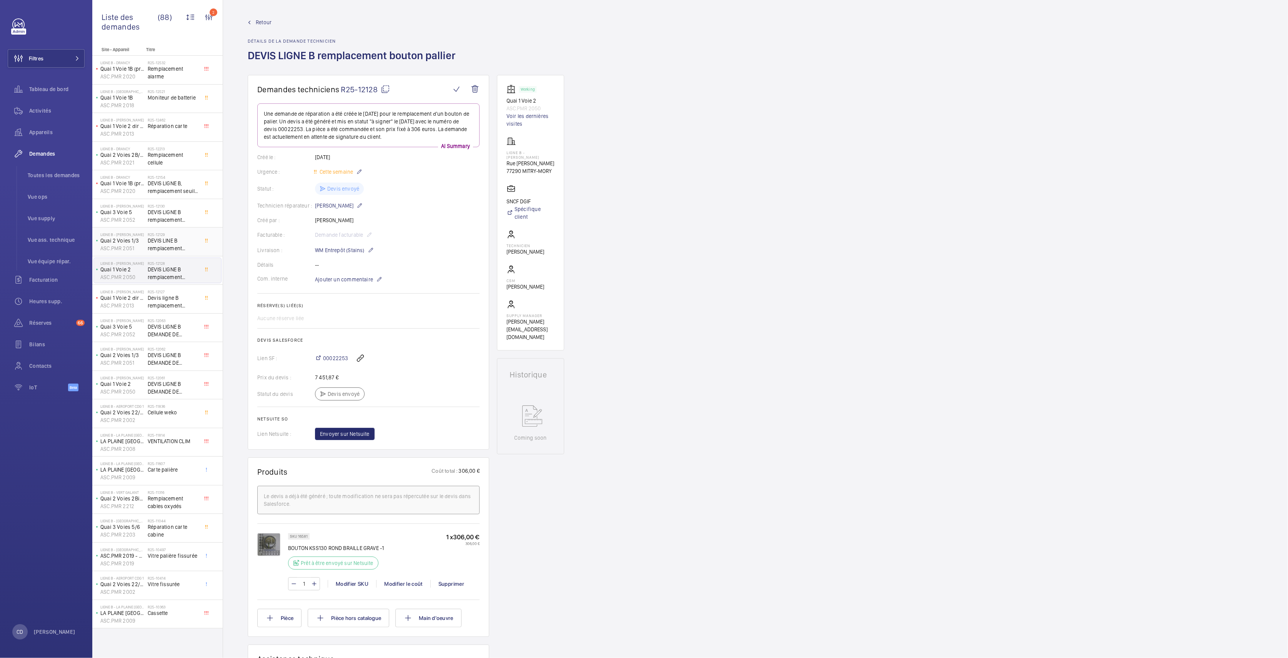
click at [155, 241] on span "DEVIS LINE B remplacement bouton pallier" at bounding box center [173, 244] width 51 height 15
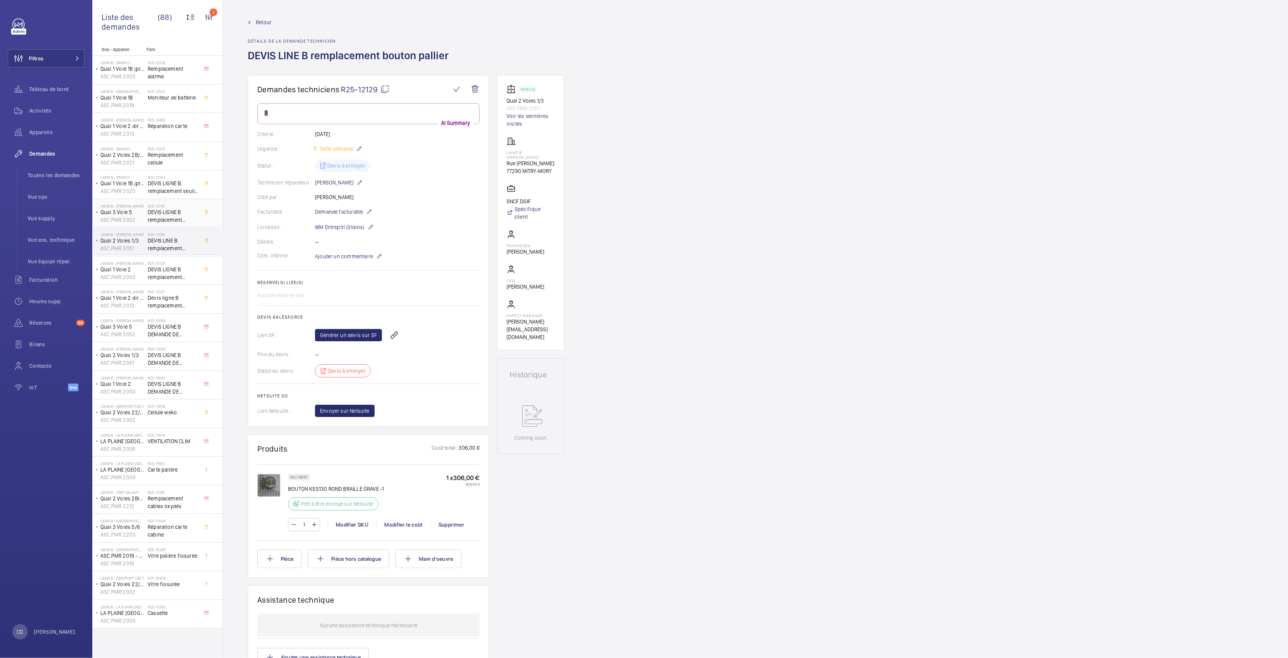
click at [153, 206] on h2 "R25-12130" at bounding box center [173, 206] width 51 height 5
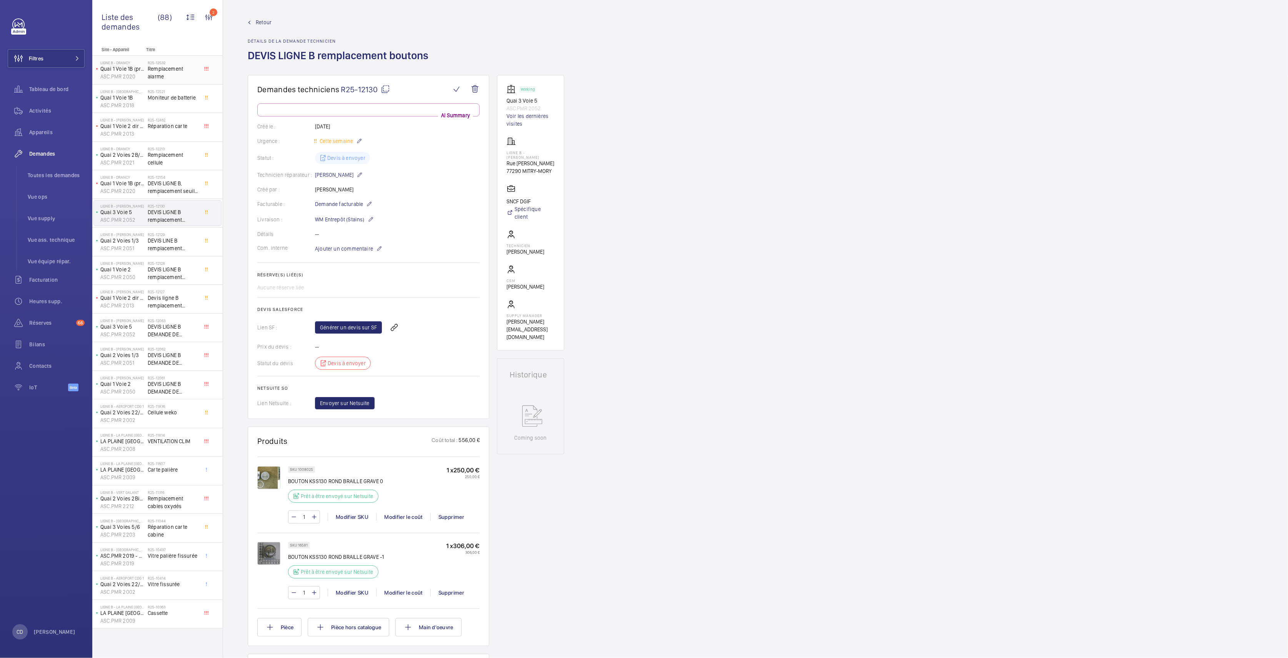
click at [181, 79] on span "Remplacement alarme" at bounding box center [173, 72] width 51 height 15
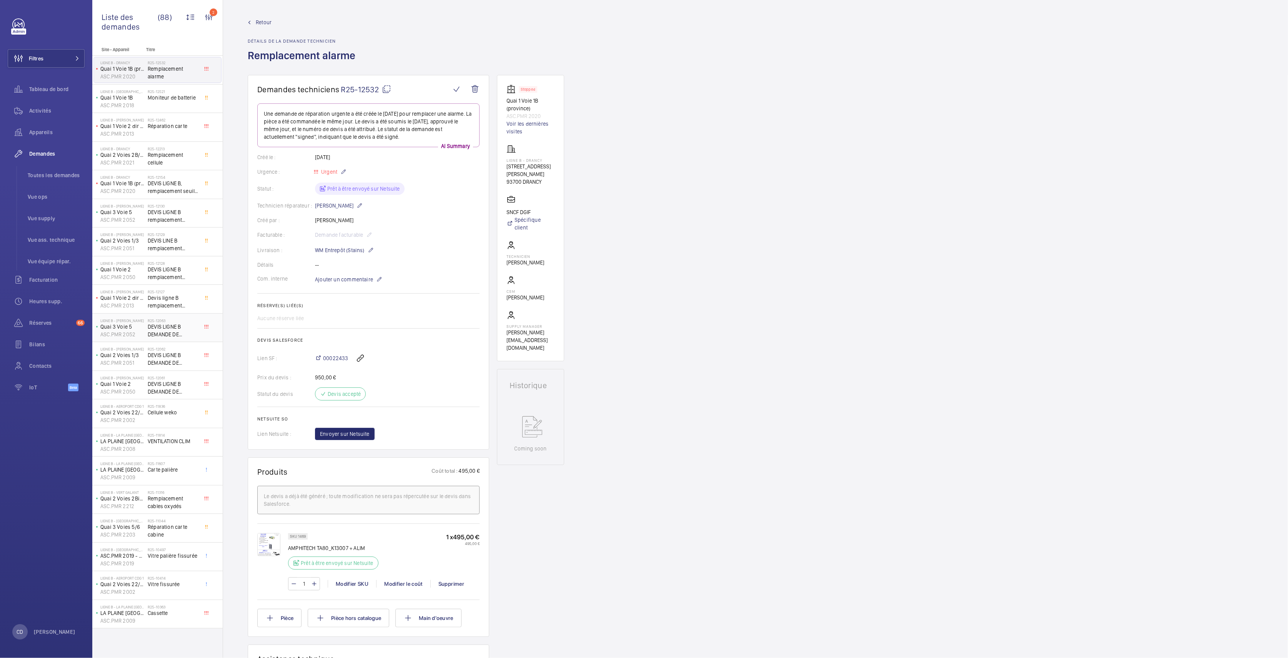
click at [173, 335] on span "DEVIS LIGNE B DEMANDE DE chiffrage" at bounding box center [173, 330] width 51 height 15
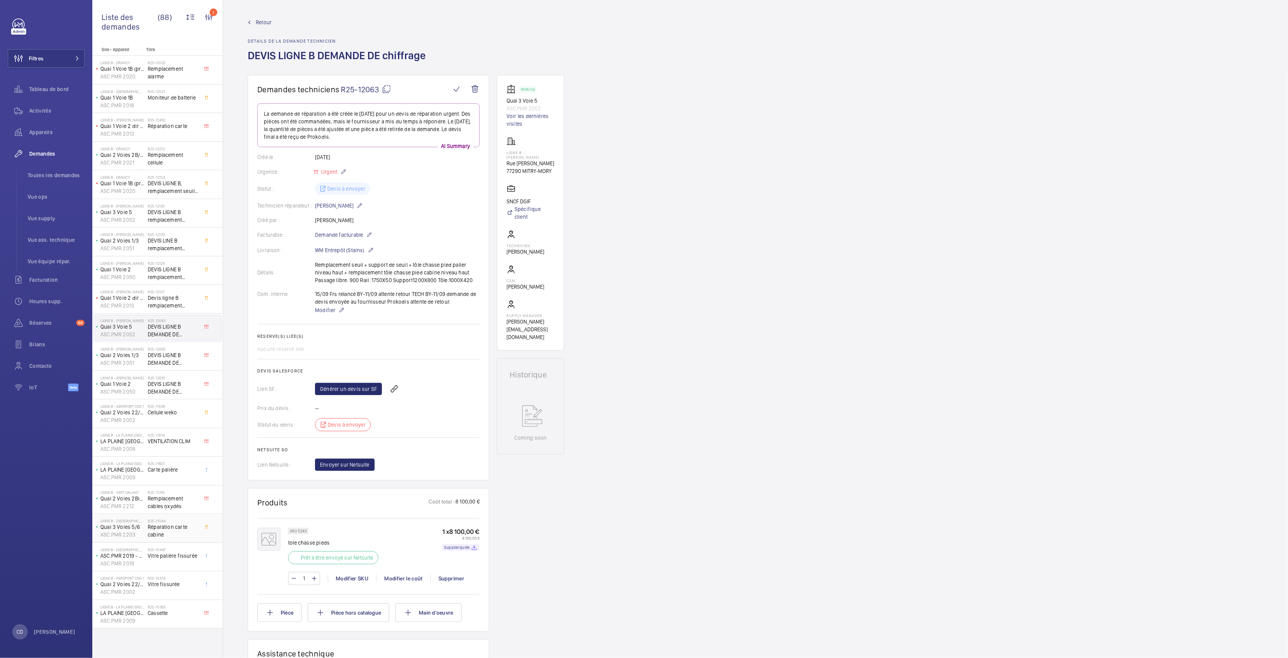
click at [175, 539] on div "R25-11044 Réparation carte cabine" at bounding box center [173, 530] width 51 height 22
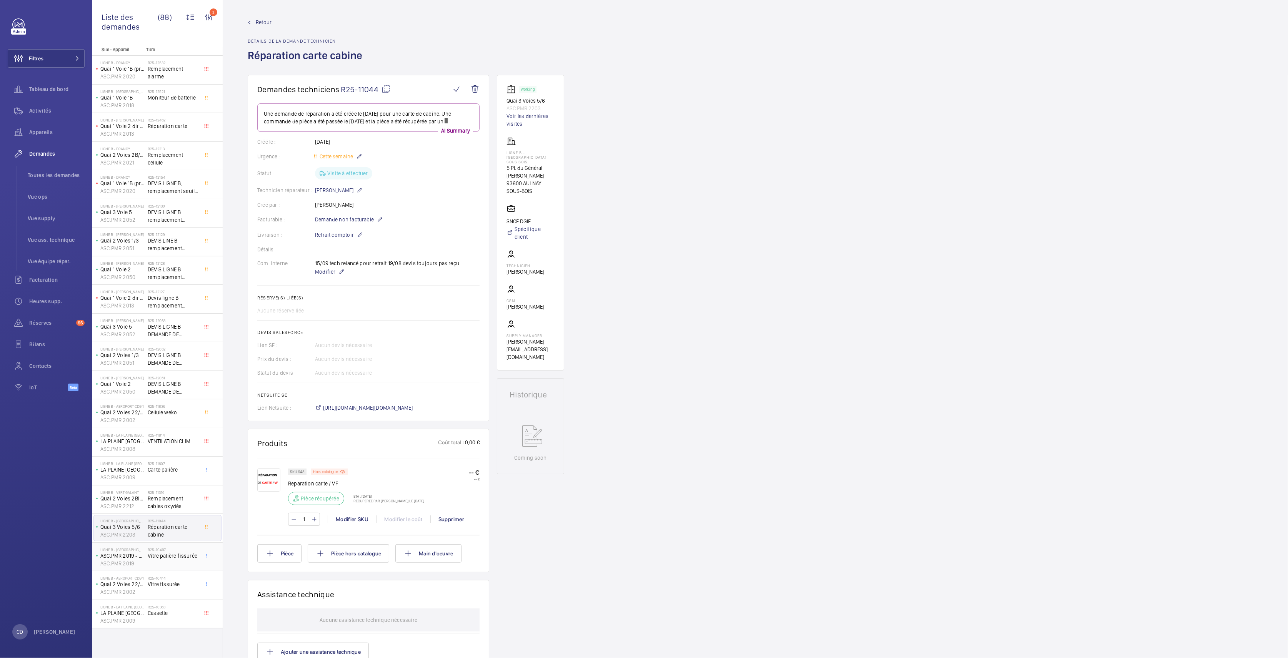
click at [182, 558] on span "Vitre palière fissurée" at bounding box center [173, 556] width 51 height 8
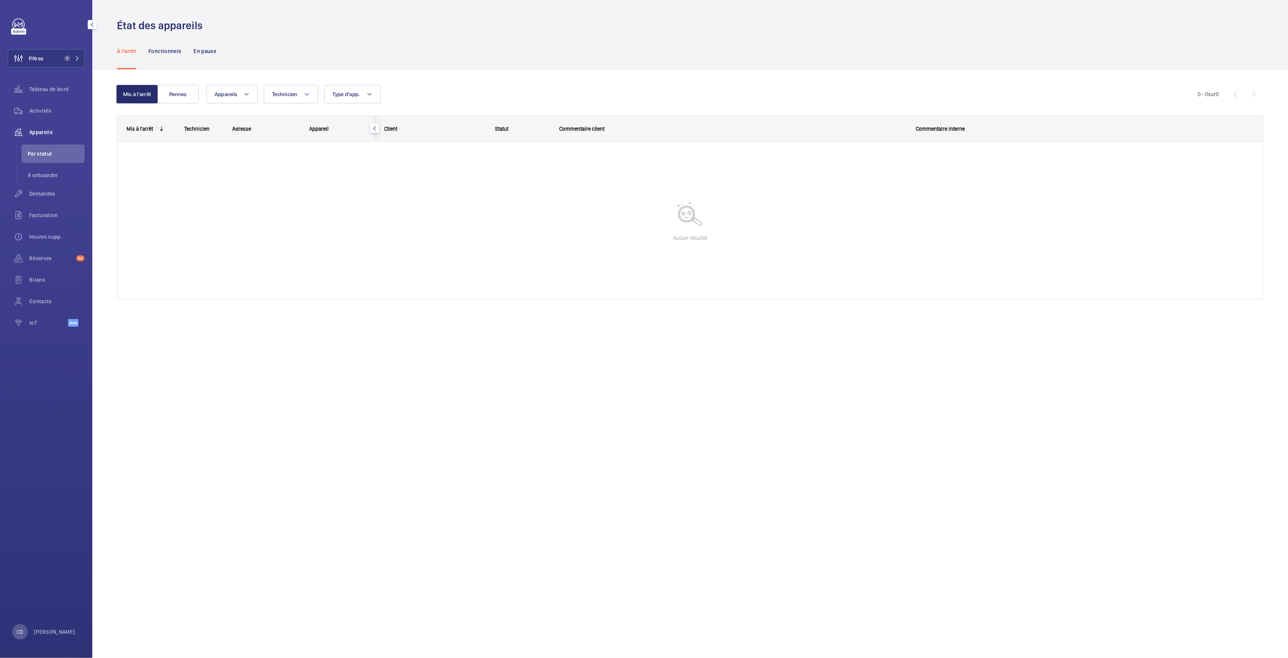
click at [43, 126] on div "Appareils" at bounding box center [46, 132] width 77 height 18
click at [44, 106] on div "Activités" at bounding box center [46, 111] width 77 height 18
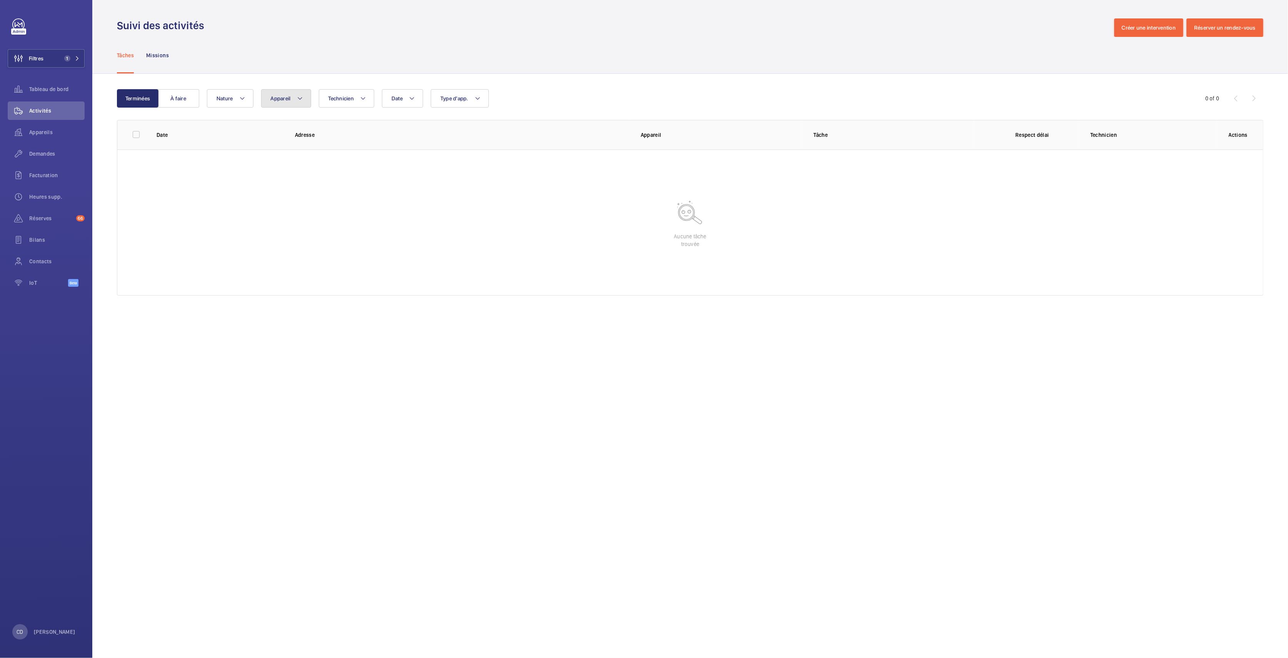
click at [288, 94] on button "Appareil" at bounding box center [286, 98] width 50 height 18
type input "A-22"
click at [274, 166] on input "HALL A ( A-22 - Ex 11444923 ex Asc Mezza), 007928N-A-2-13-0-22" at bounding box center [277, 168] width 15 height 15
checkbox input "true"
click at [318, 282] on wm-front-table-empty-state "Aucune tâche trouvée" at bounding box center [689, 223] width 1145 height 146
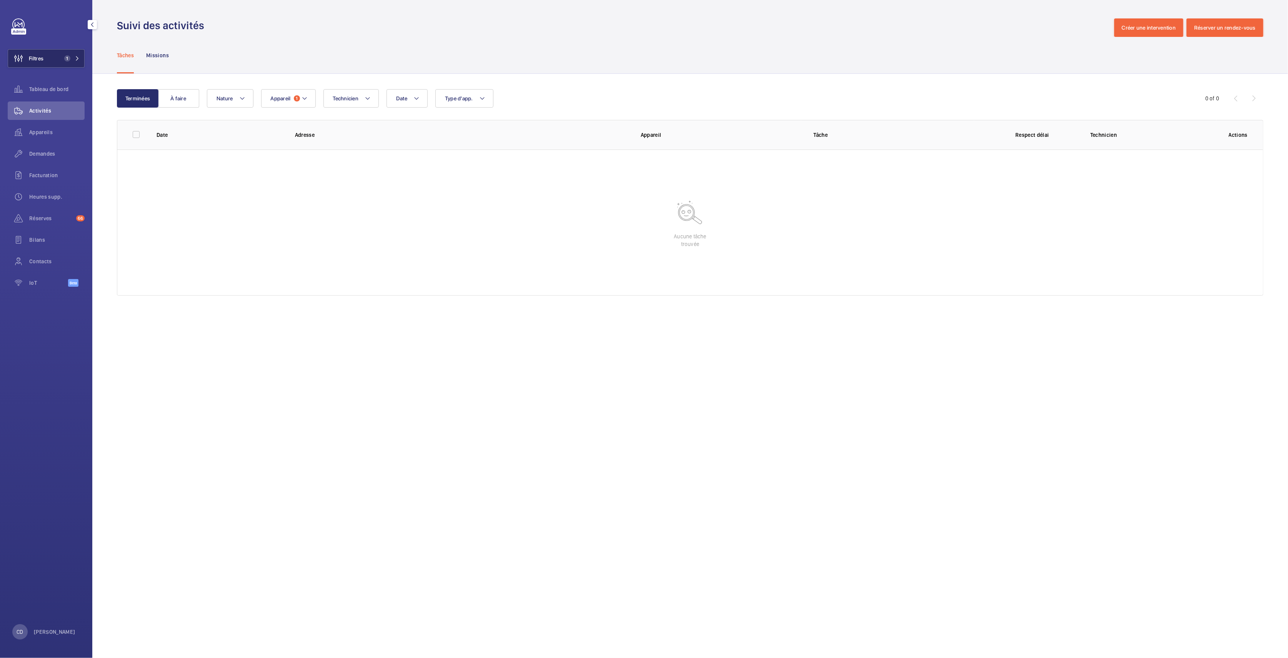
click at [45, 62] on button "Filtres 1" at bounding box center [46, 58] width 77 height 18
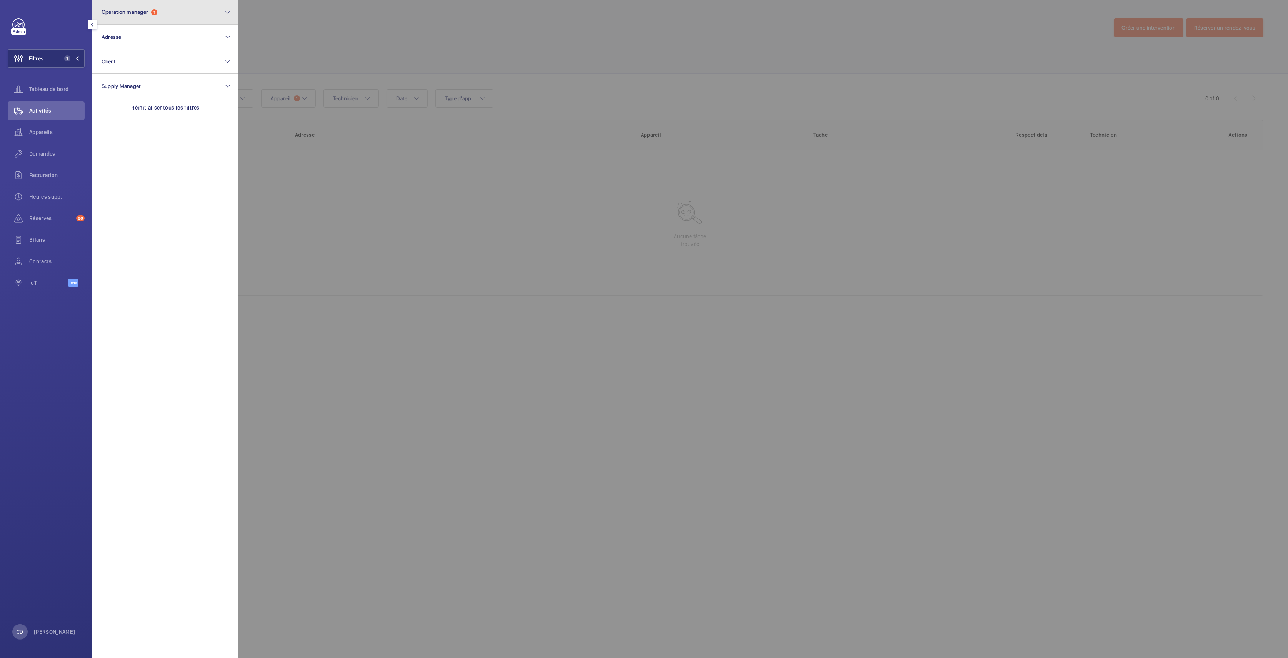
click at [98, 11] on button "Operation manager 1" at bounding box center [165, 12] width 146 height 25
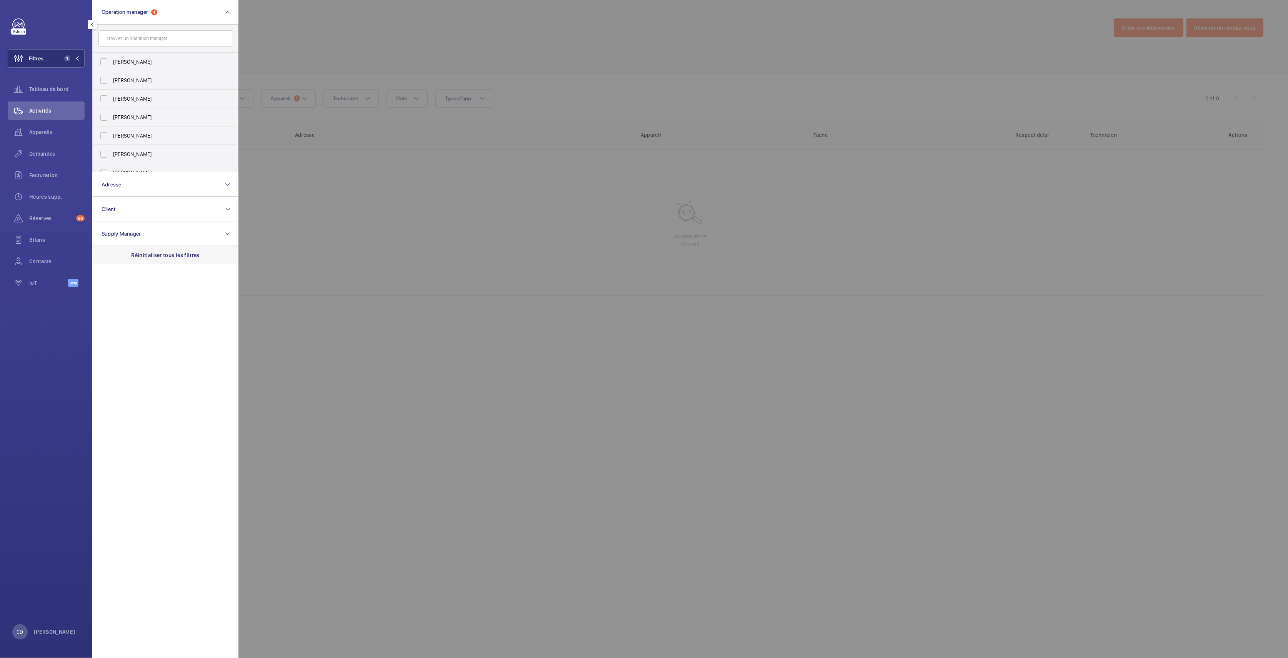
click at [155, 254] on p "Réinitialiser tous les filtres" at bounding box center [165, 255] width 68 height 8
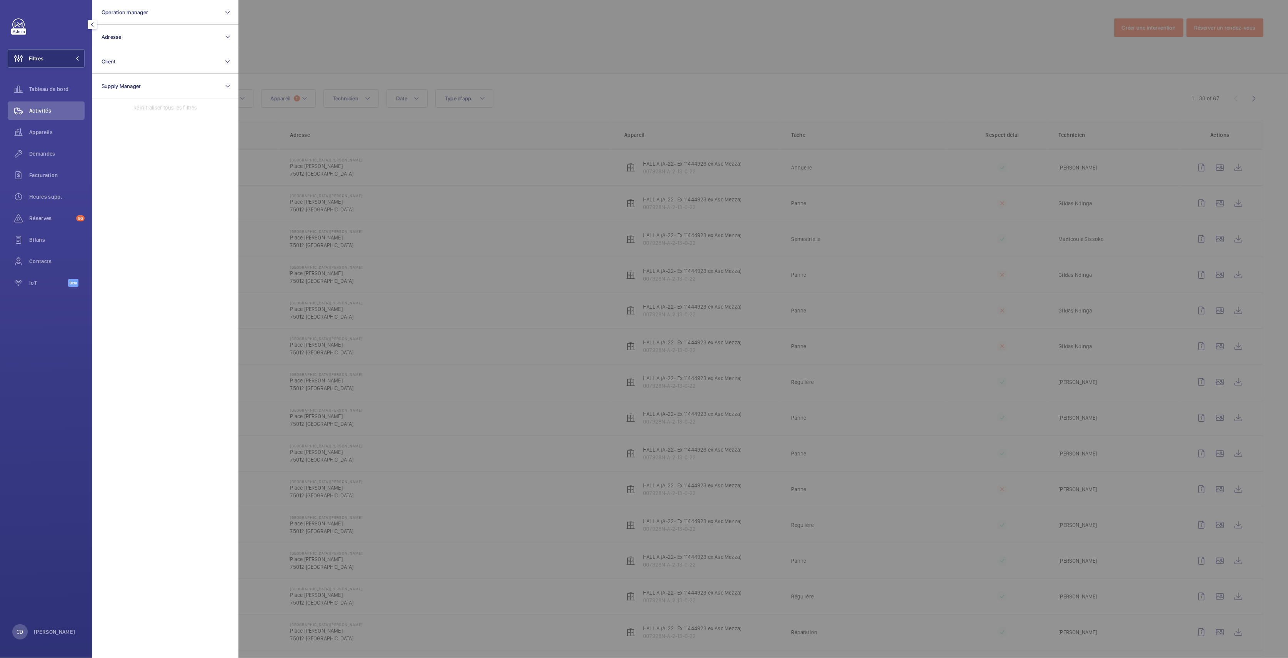
click at [493, 268] on div at bounding box center [882, 329] width 1288 height 658
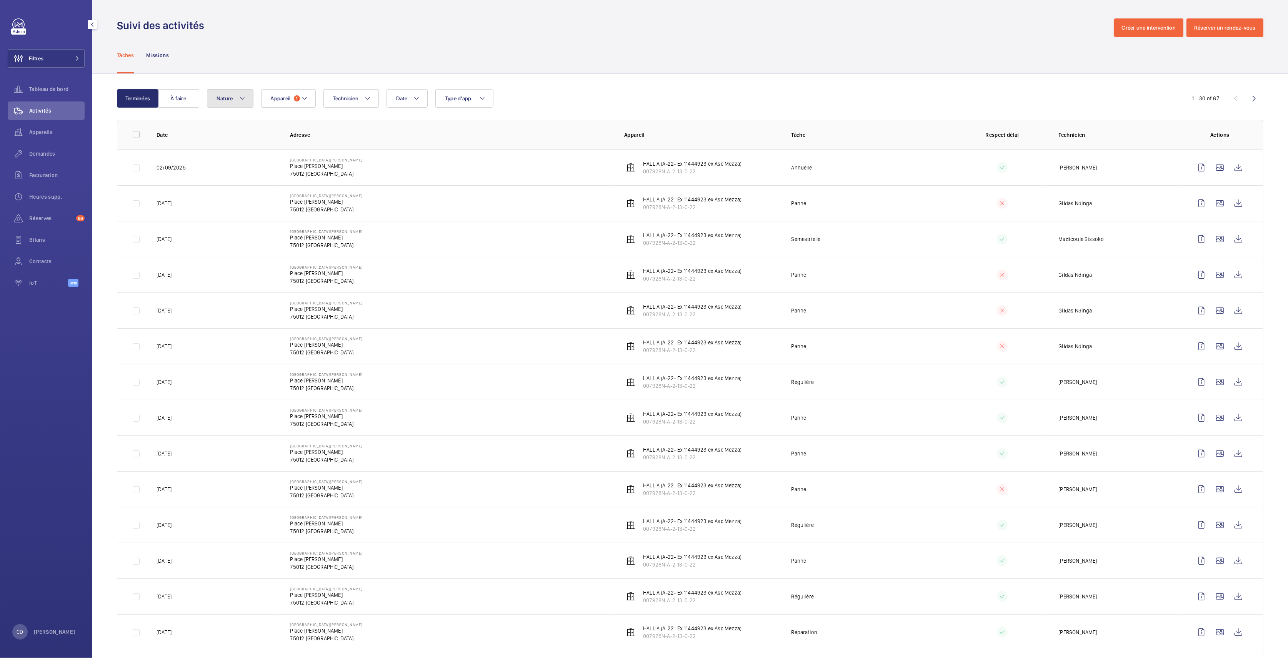
click at [228, 101] on span "Nature" at bounding box center [224, 98] width 17 height 6
click at [249, 151] on span "Annuelle" at bounding box center [281, 151] width 106 height 8
click at [226, 151] on input "Annuelle" at bounding box center [218, 150] width 15 height 15
checkbox input "true"
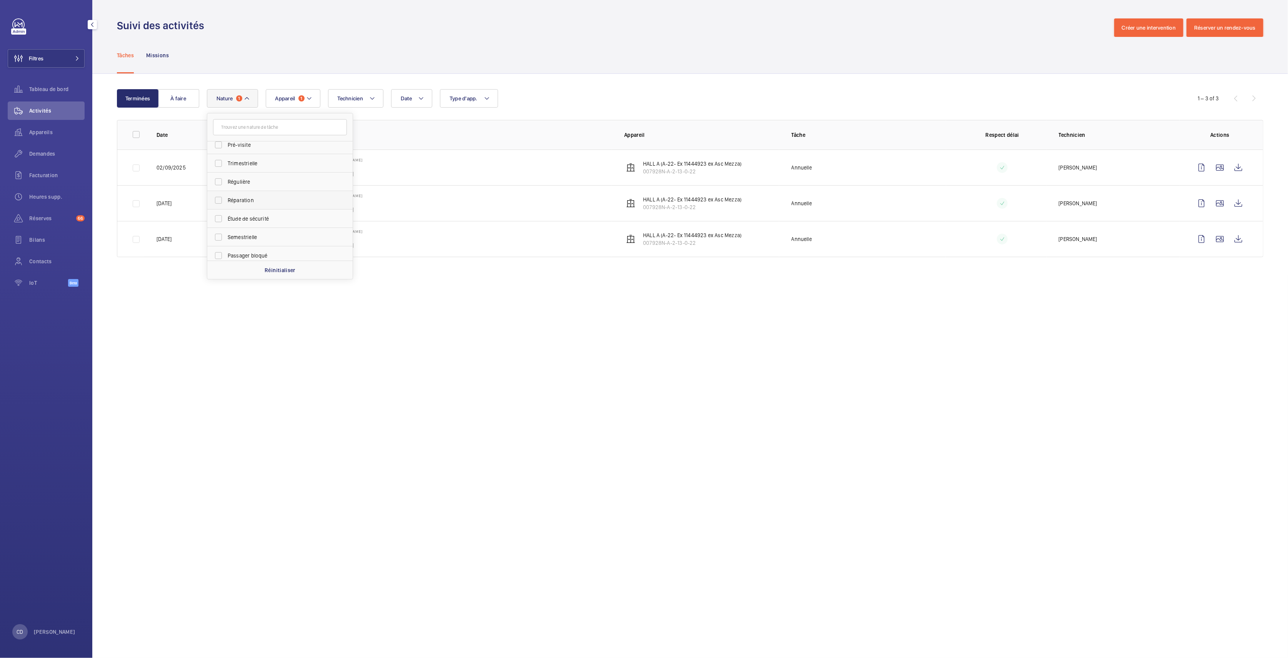
scroll to position [120, 0]
click at [263, 231] on span "Semestrielle" at bounding box center [281, 234] width 106 height 8
click at [226, 231] on input "Semestrielle" at bounding box center [218, 233] width 15 height 15
checkbox input "true"
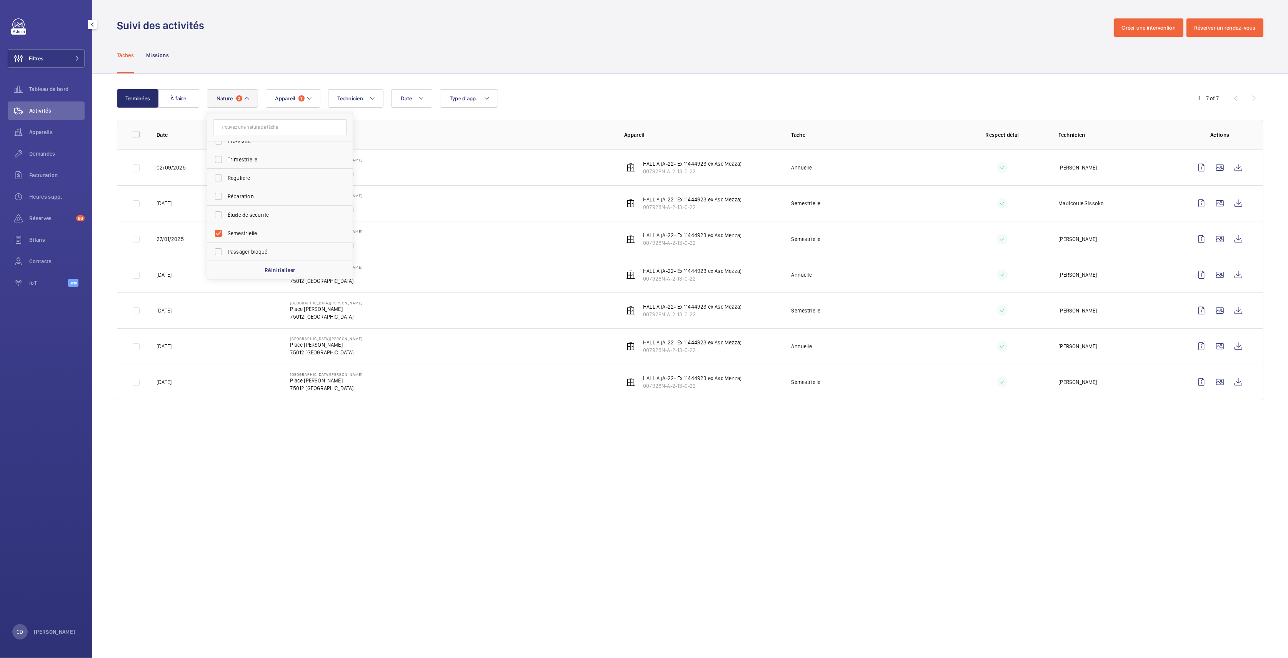
drag, startPoint x: 371, startPoint y: 546, endPoint x: 370, endPoint y: 536, distance: 9.7
click at [370, 536] on wm-front-admin-operations-monitoring "Suivi des activités Créer une intervention Réserver un rendez-vous Tâches Missi…" at bounding box center [689, 329] width 1195 height 658
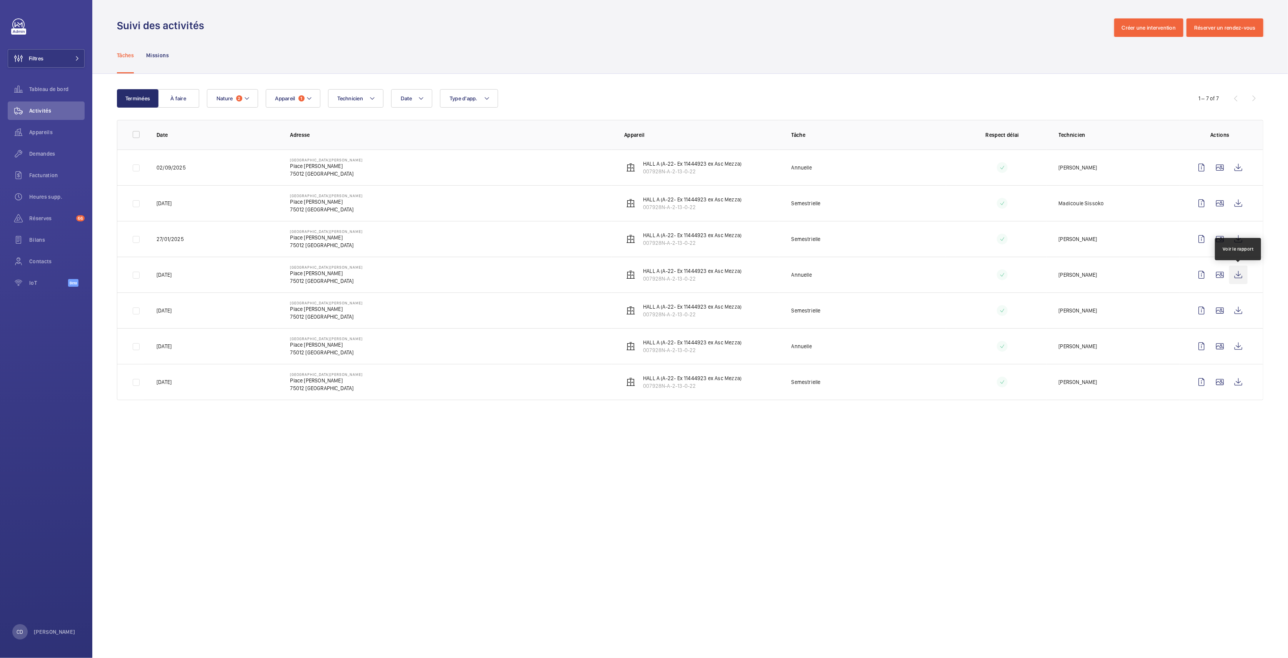
click at [1240, 277] on wm-front-icon-button at bounding box center [1238, 275] width 18 height 18
click at [34, 284] on span "IoT" at bounding box center [48, 283] width 39 height 8
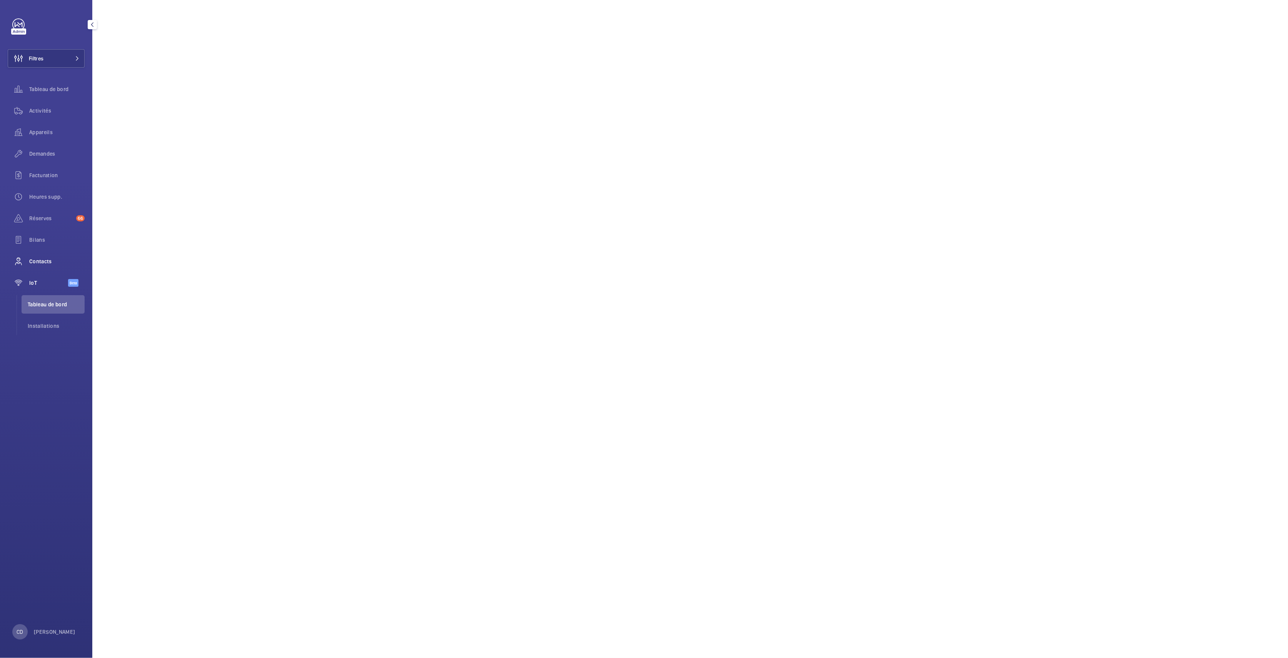
click at [32, 258] on span "Contacts" at bounding box center [56, 262] width 55 height 8
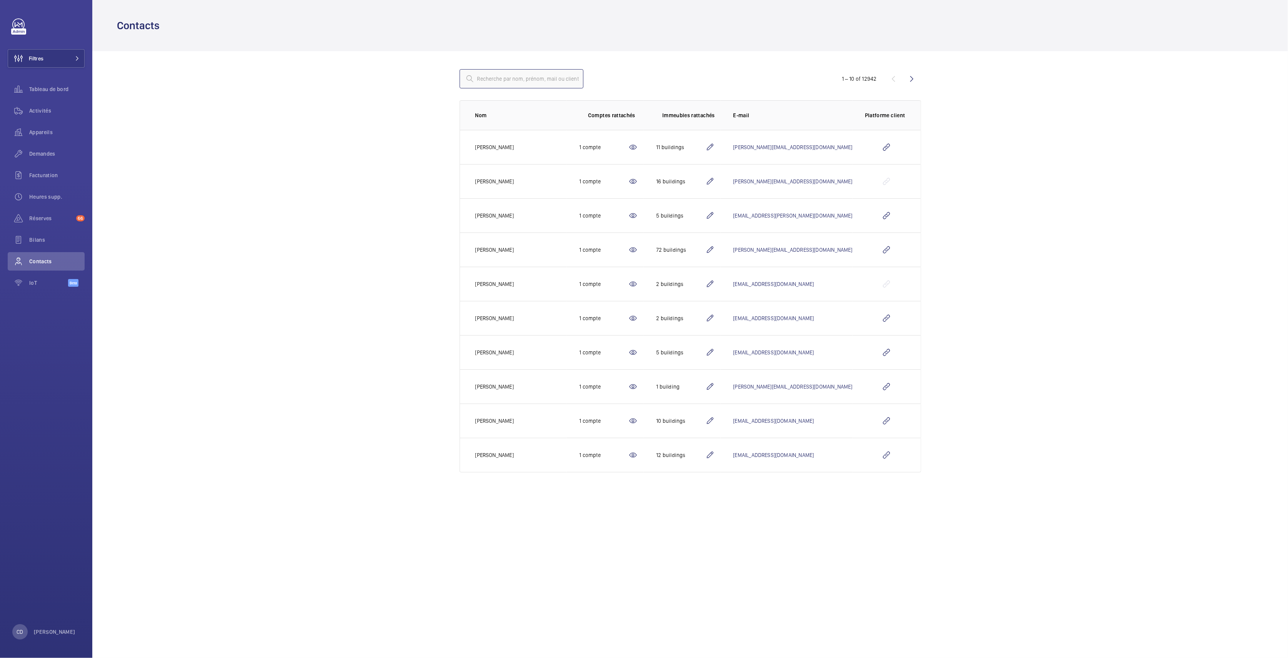
click at [506, 87] on input "text" at bounding box center [521, 78] width 124 height 19
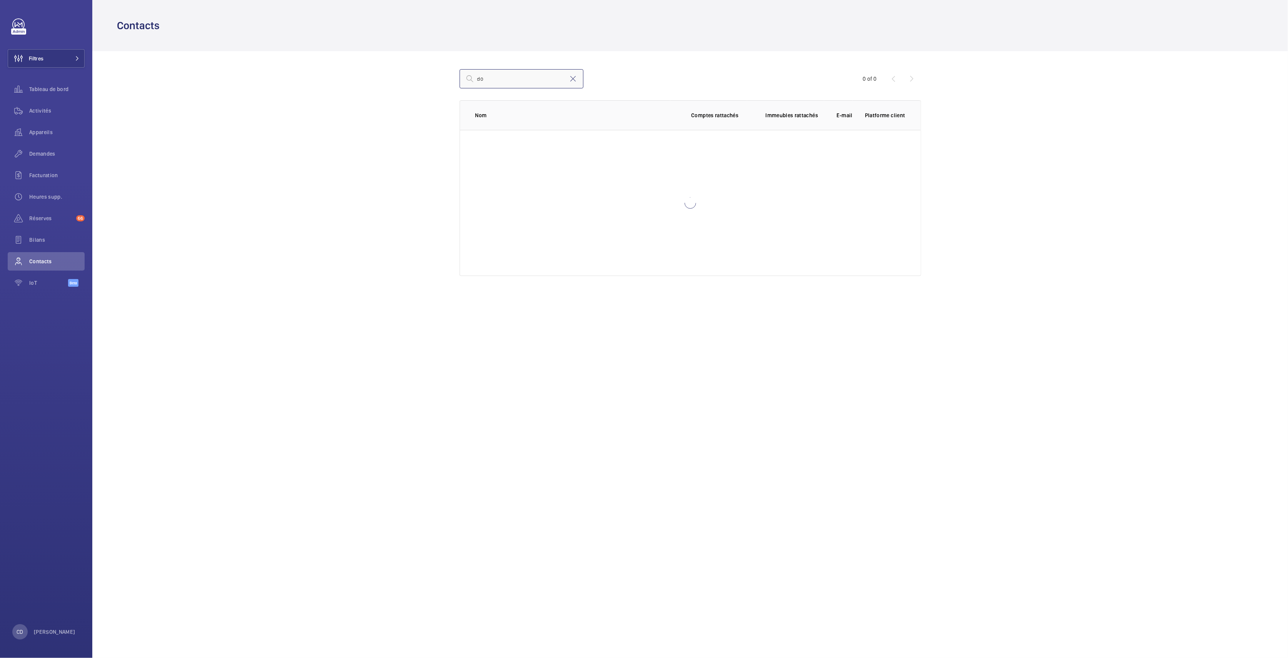
type input "d"
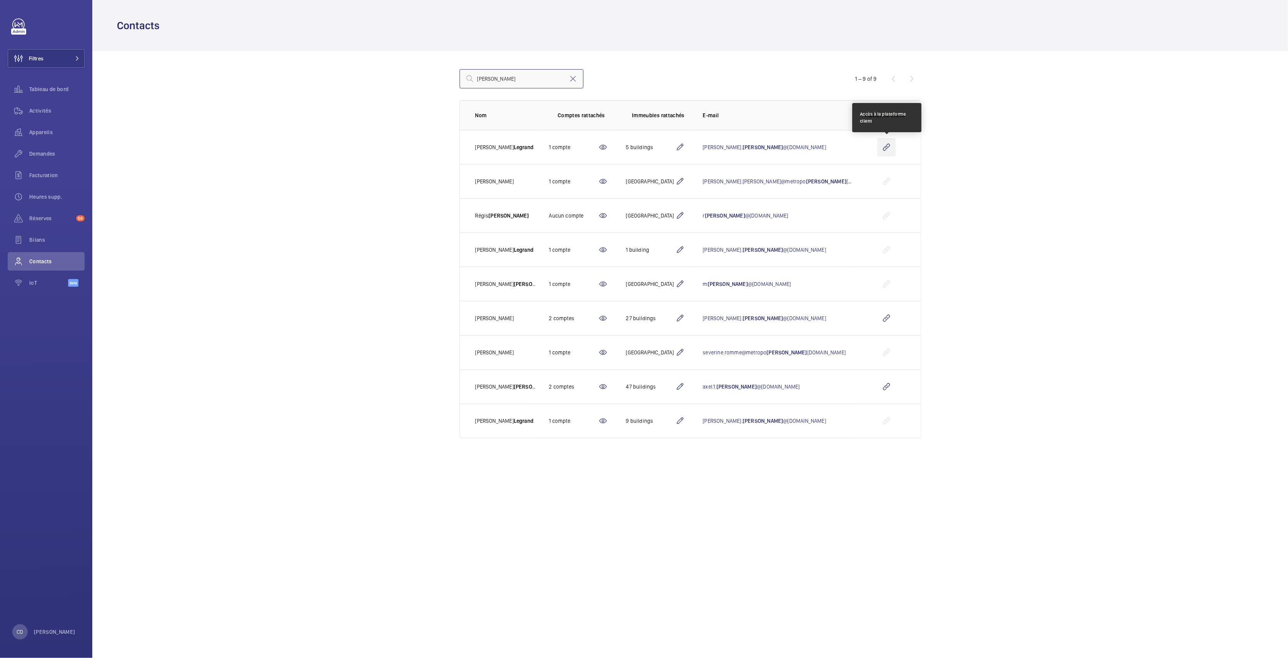
type input "legrand"
click at [887, 146] on wm-front-icon-button at bounding box center [886, 147] width 18 height 18
